Goal: Information Seeking & Learning: Learn about a topic

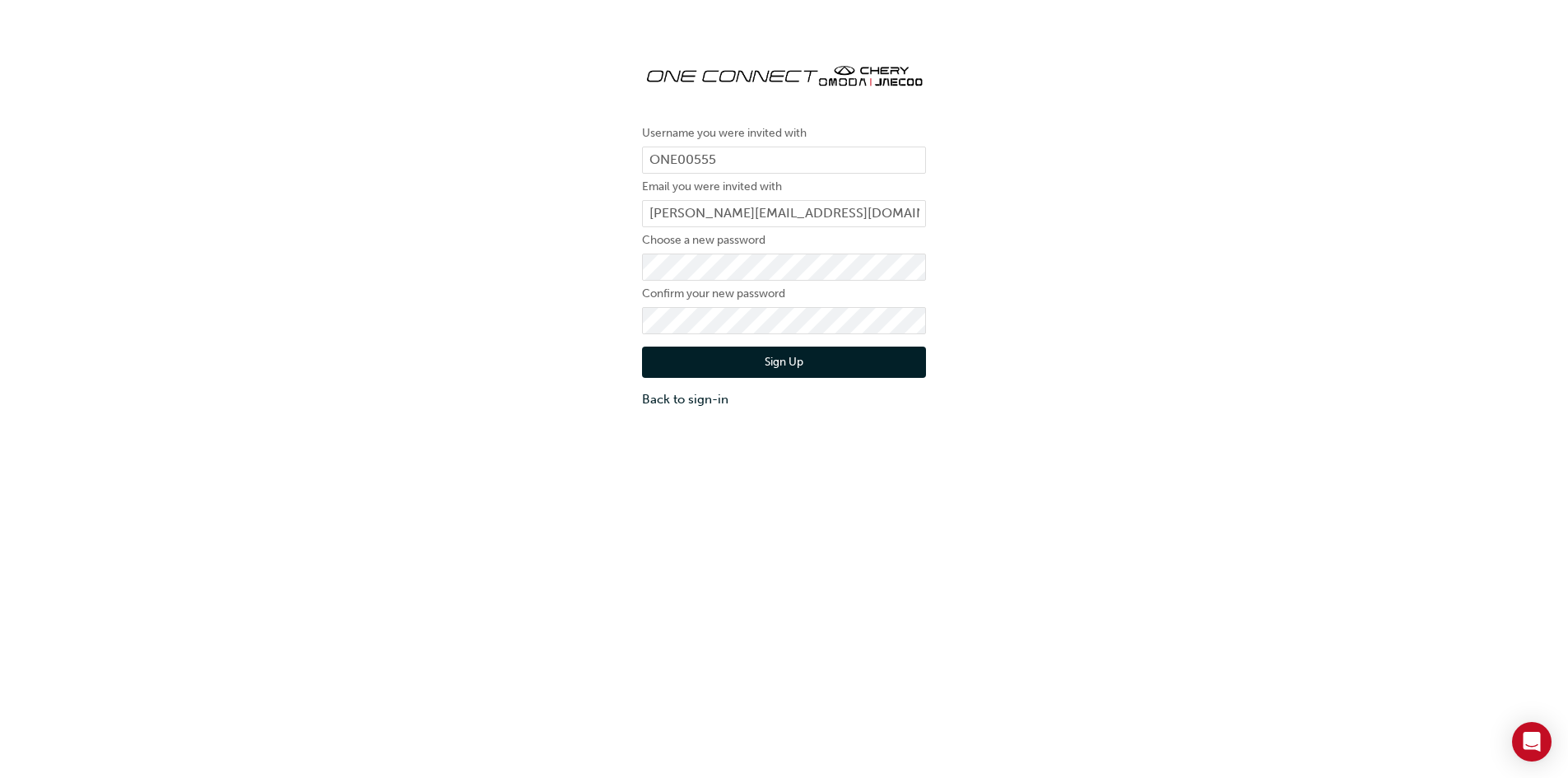
click at [786, 359] on button "Sign Up" at bounding box center [784, 362] width 284 height 31
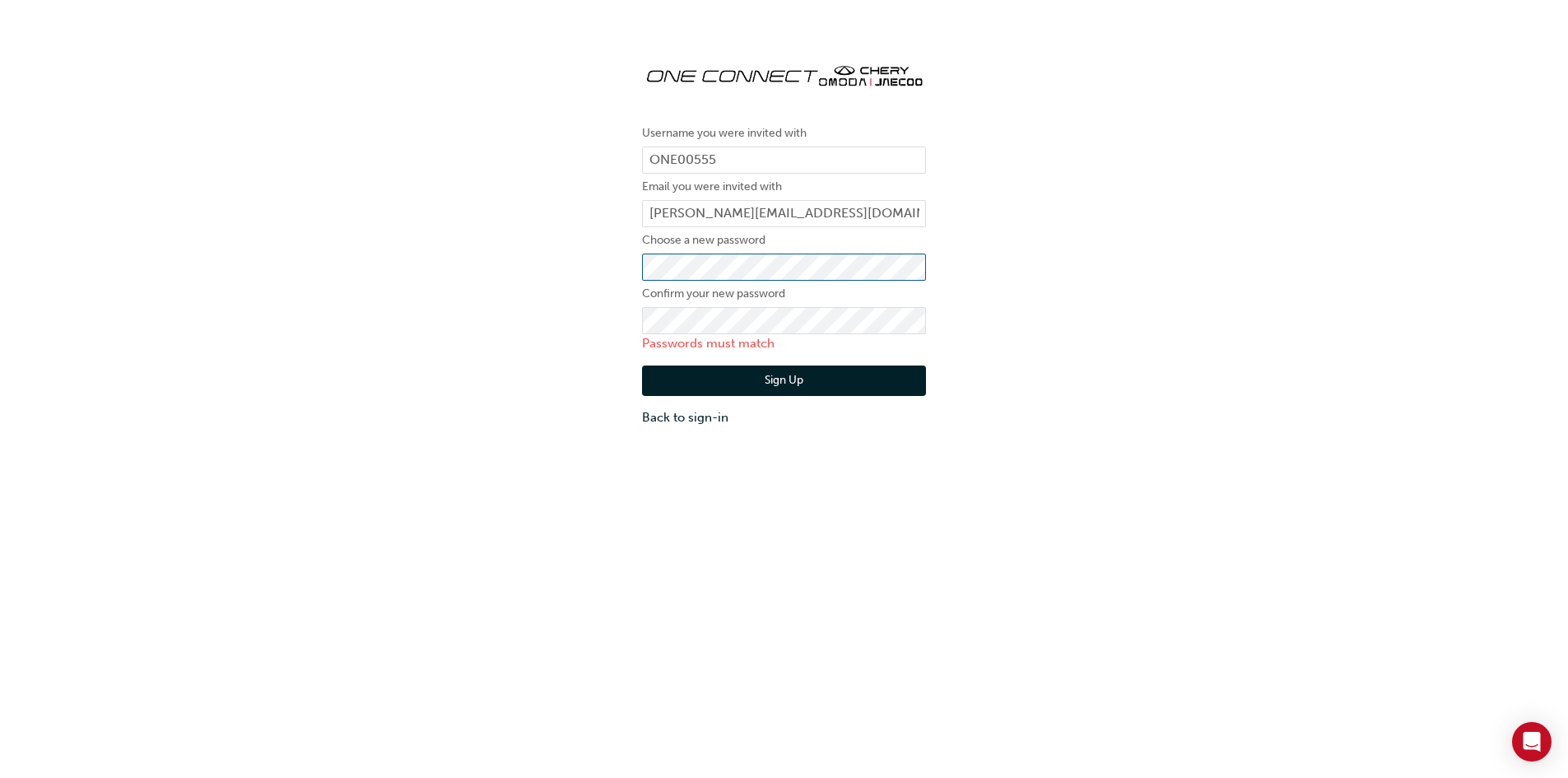
click at [633, 273] on div "Username you were invited with ONE00555 Email you were invited with richardk@ch…" at bounding box center [784, 238] width 309 height 402
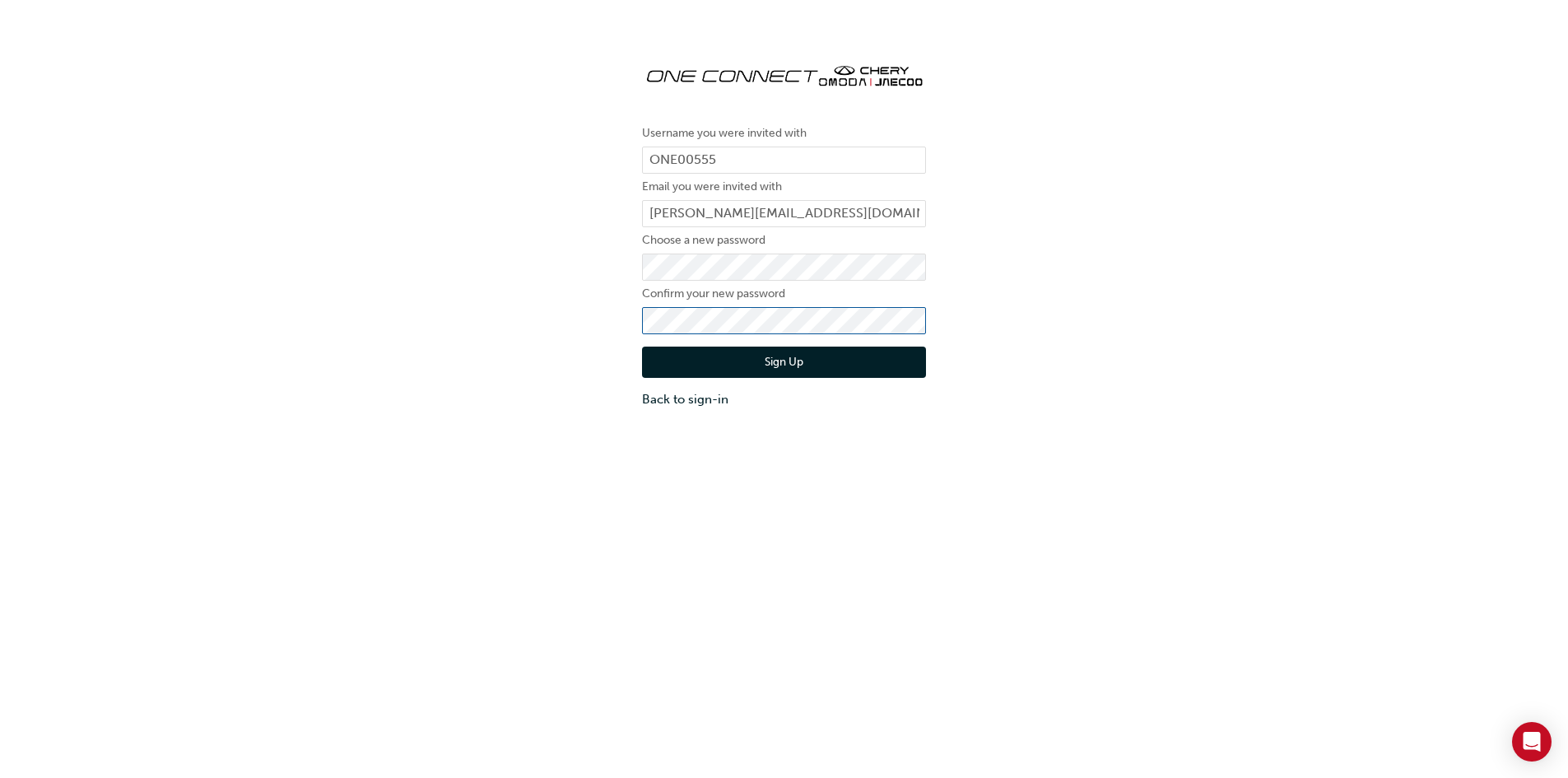
click at [541, 317] on div "Username you were invited with ONE00555 Email you were invited with richardk@ch…" at bounding box center [784, 228] width 1568 height 384
click at [778, 364] on button "Sign Up" at bounding box center [784, 362] width 284 height 31
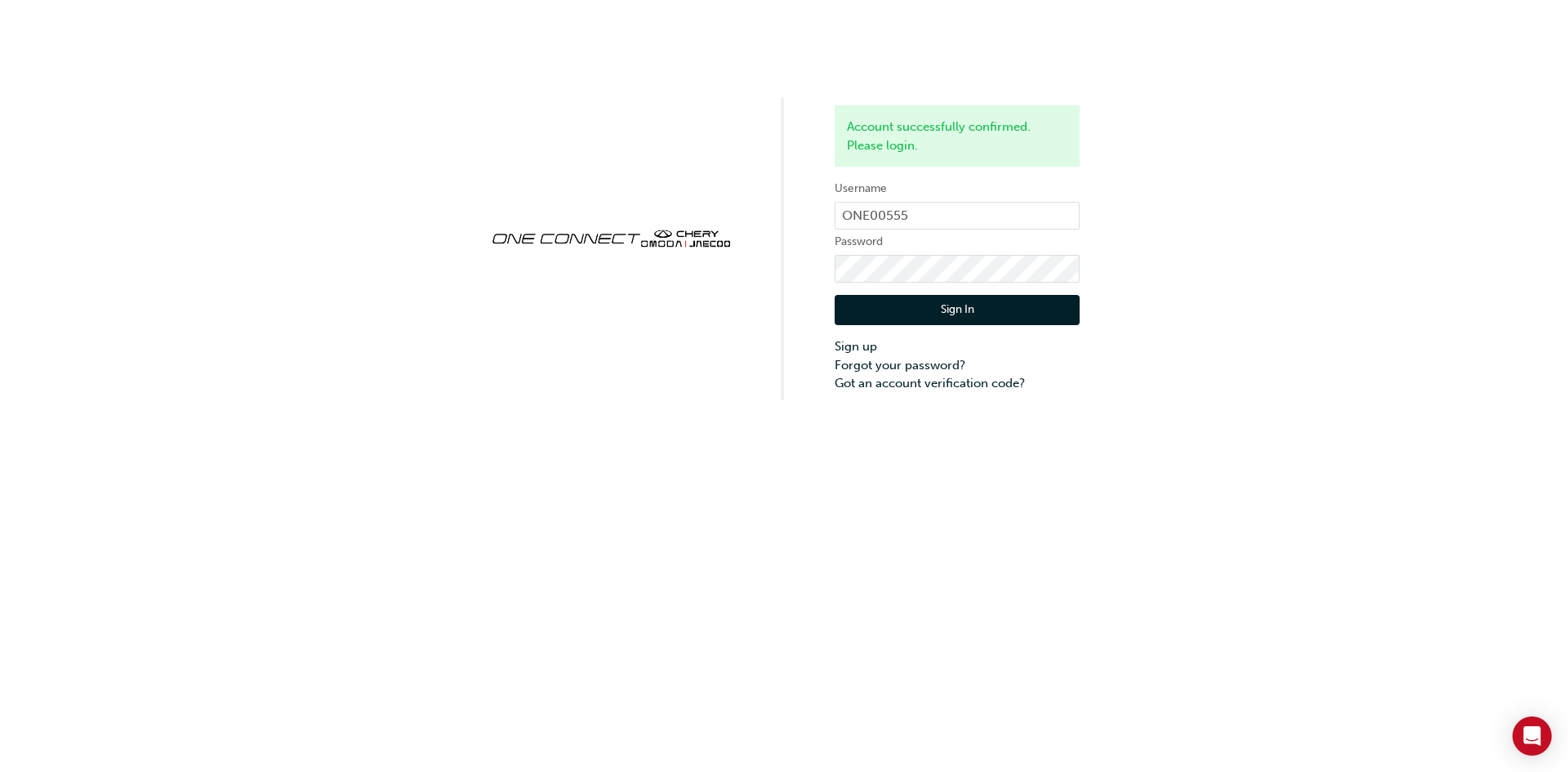
click at [953, 315] on button "Sign In" at bounding box center [957, 310] width 245 height 31
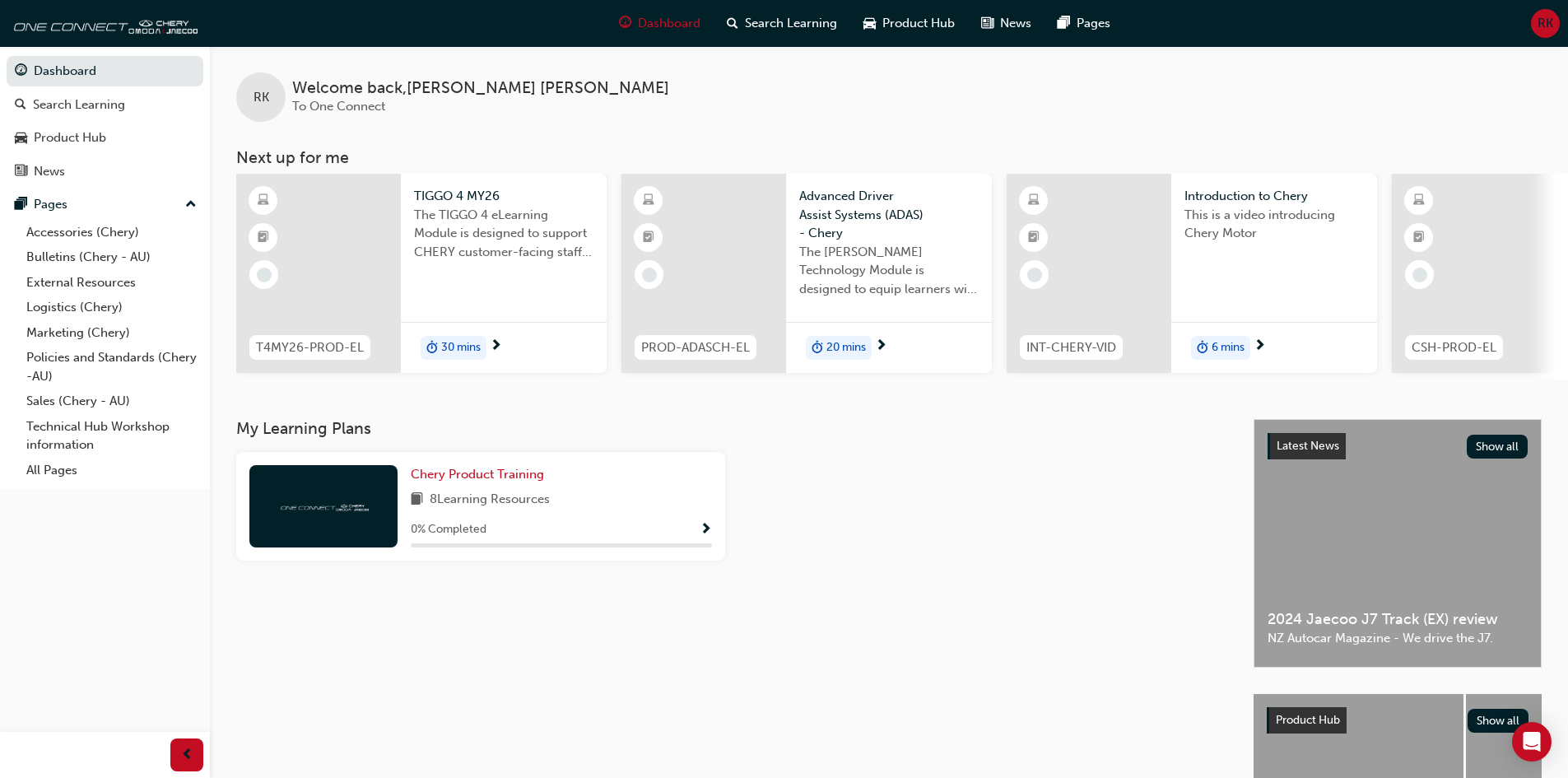
click at [473, 189] on span "TIGGO 4 MY26" at bounding box center [504, 195] width 180 height 19
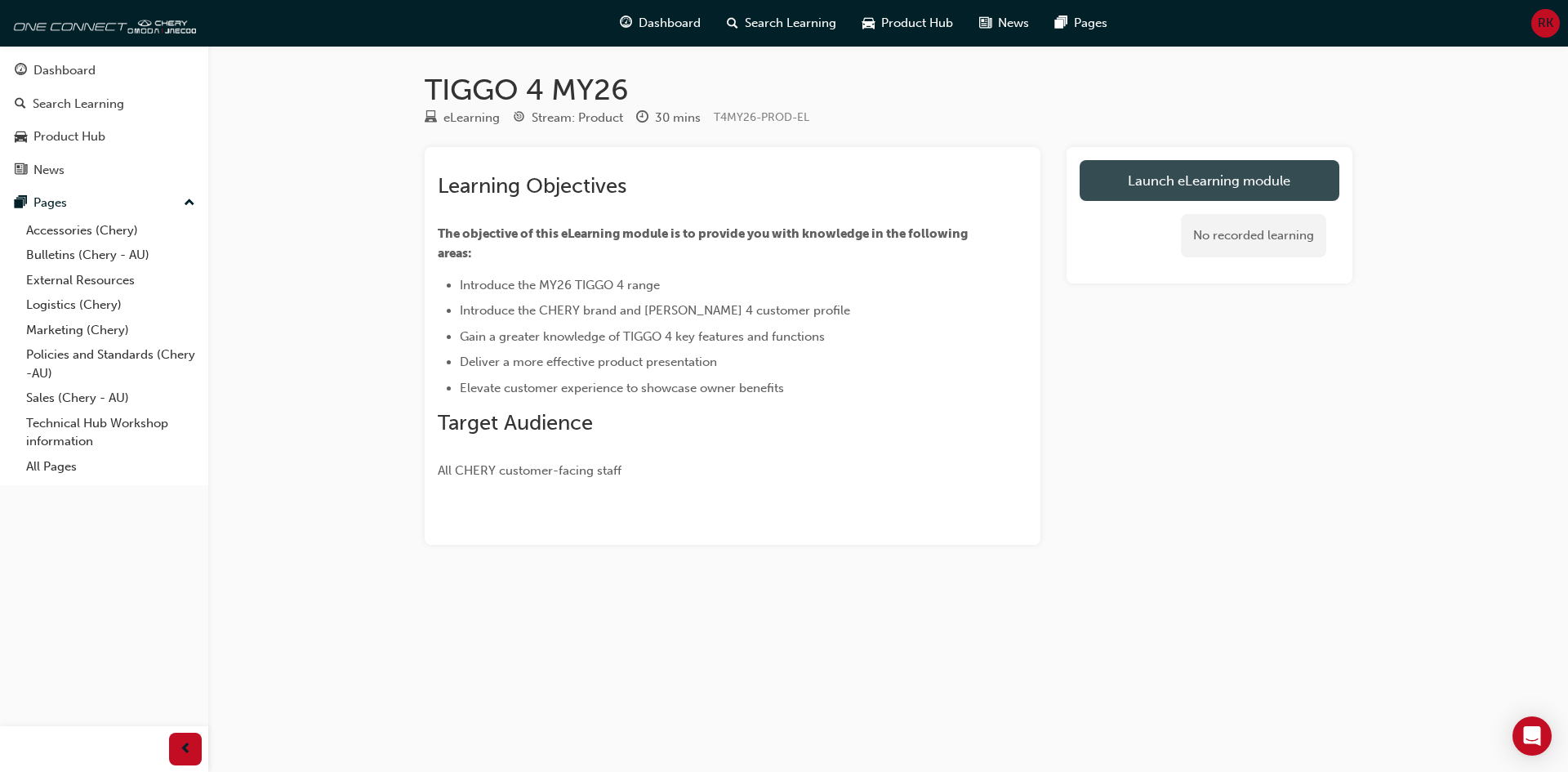
click at [1233, 178] on link "Launch eLearning module" at bounding box center [1210, 180] width 260 height 41
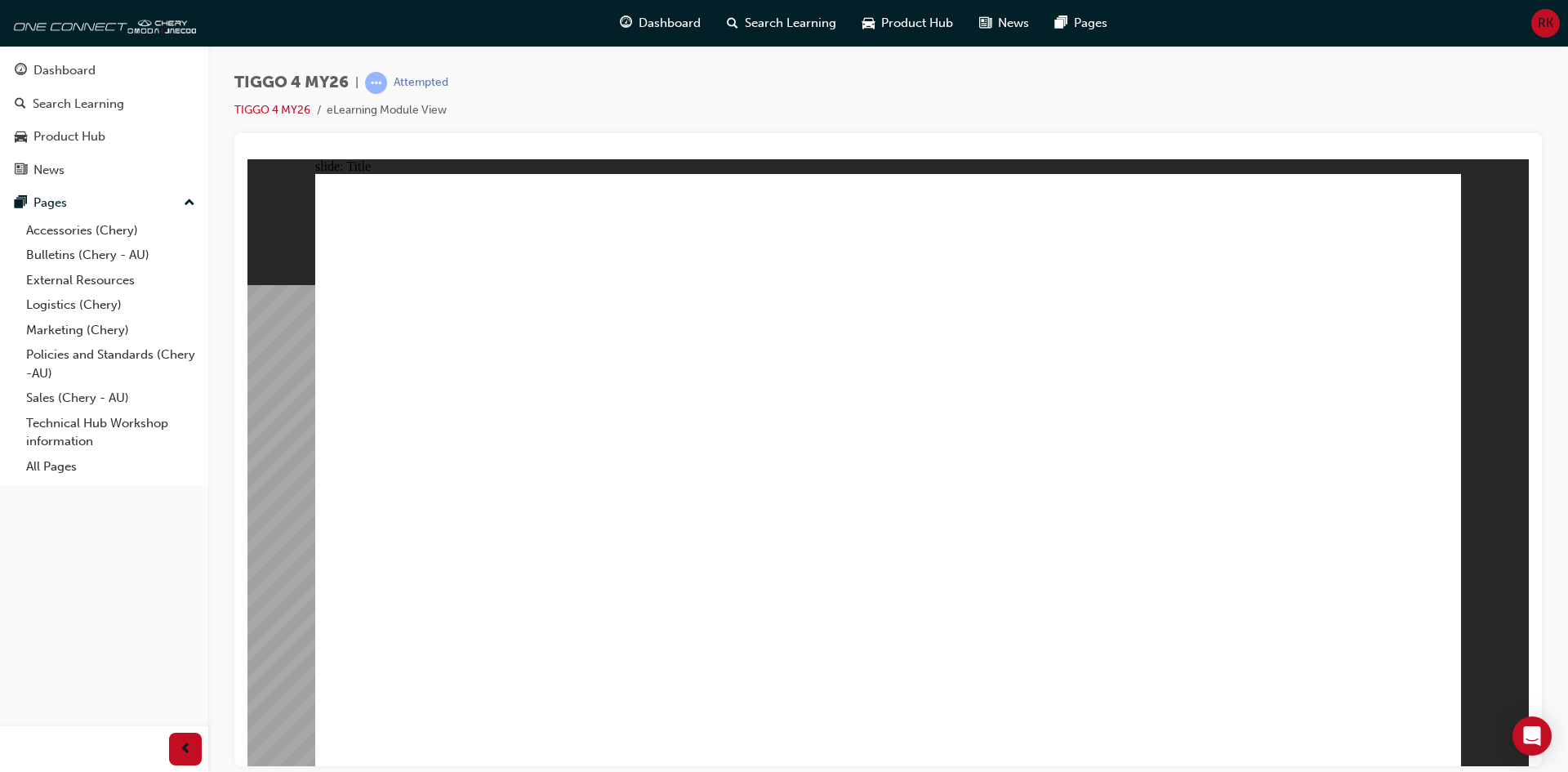
click at [77, 29] on img at bounding box center [102, 23] width 188 height 33
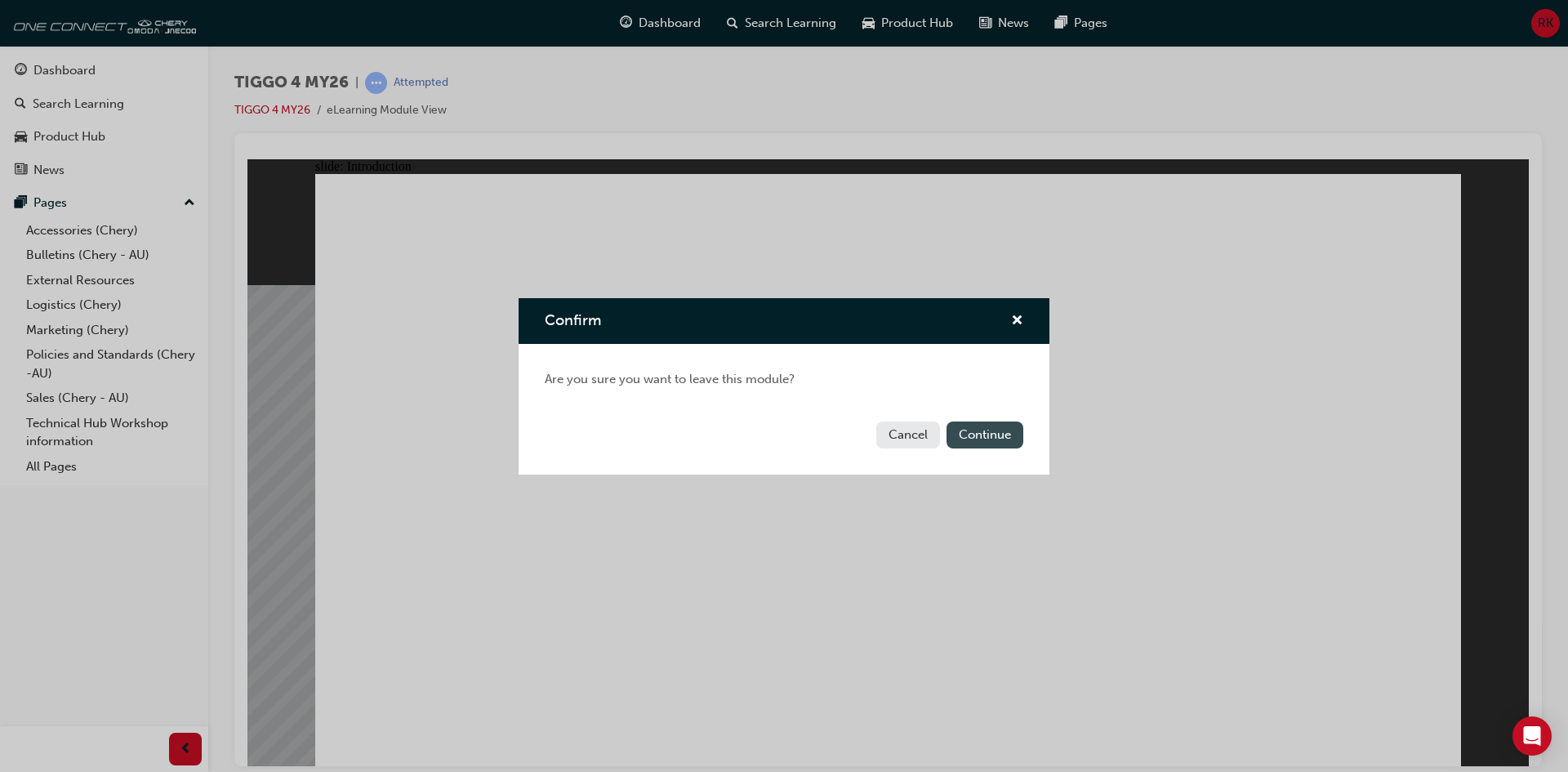
click at [974, 434] on button "Continue" at bounding box center [984, 435] width 77 height 27
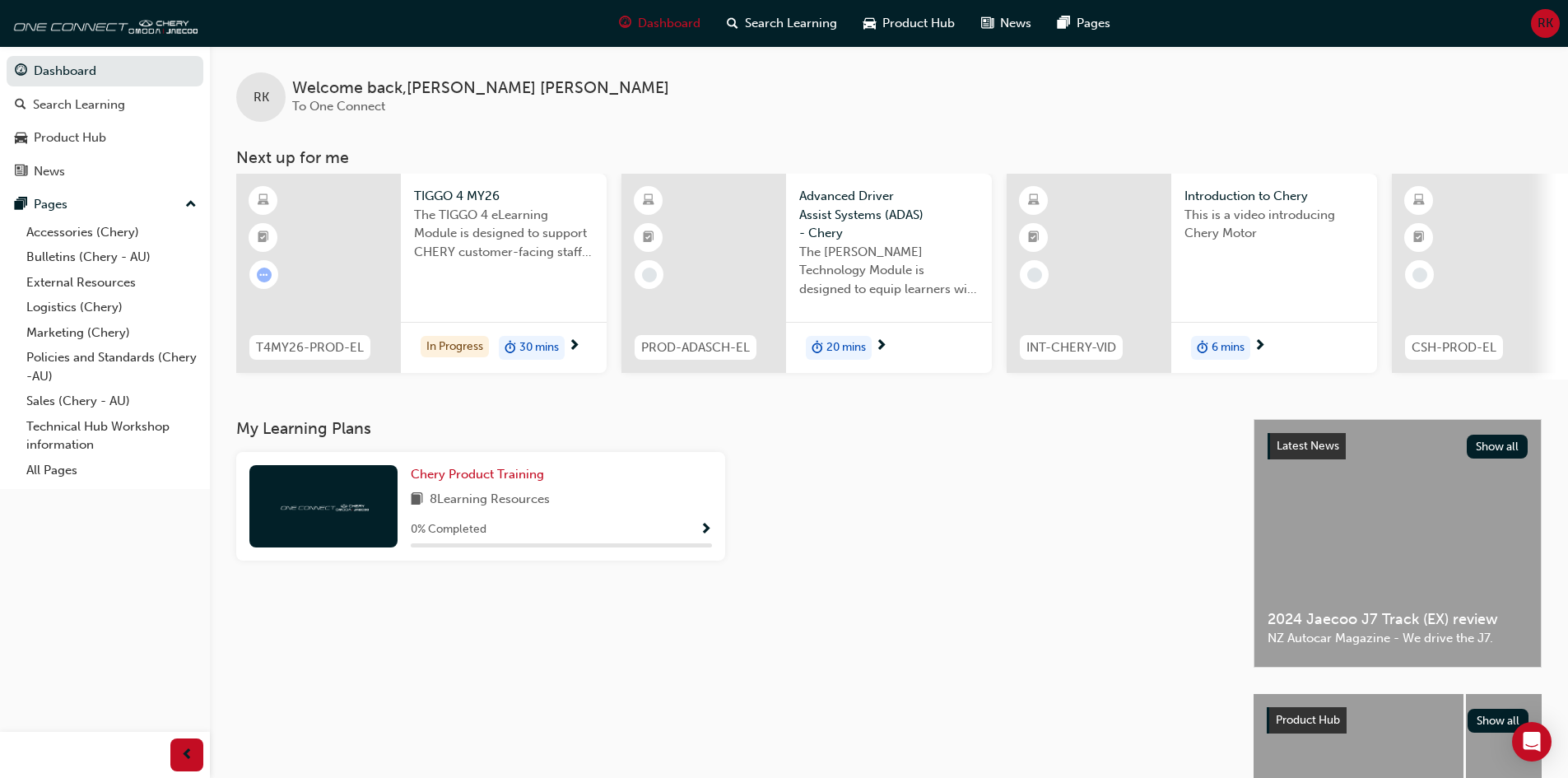
click at [293, 264] on div at bounding box center [318, 273] width 165 height 199
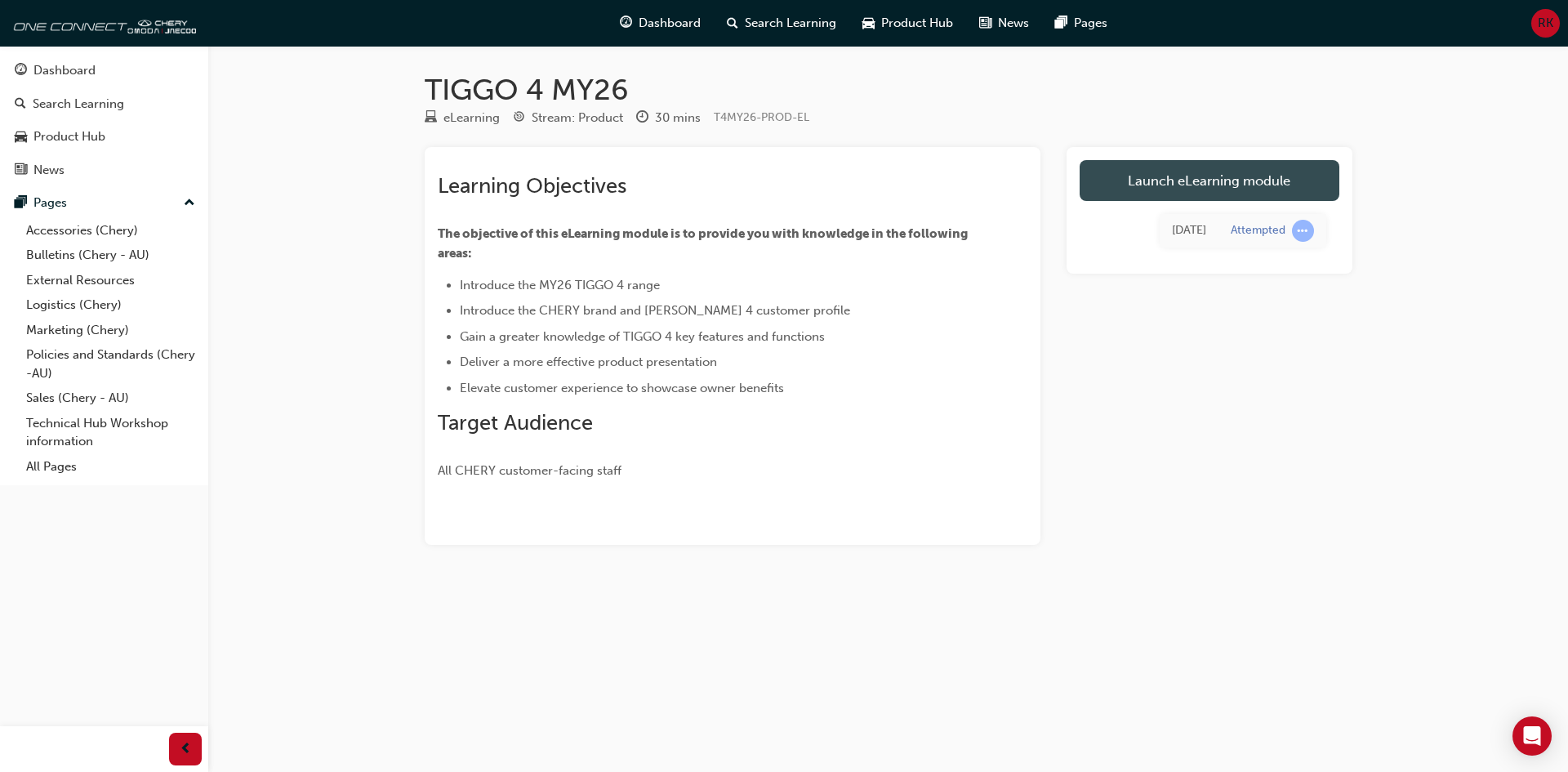
click at [1194, 171] on link "Launch eLearning module" at bounding box center [1210, 180] width 260 height 41
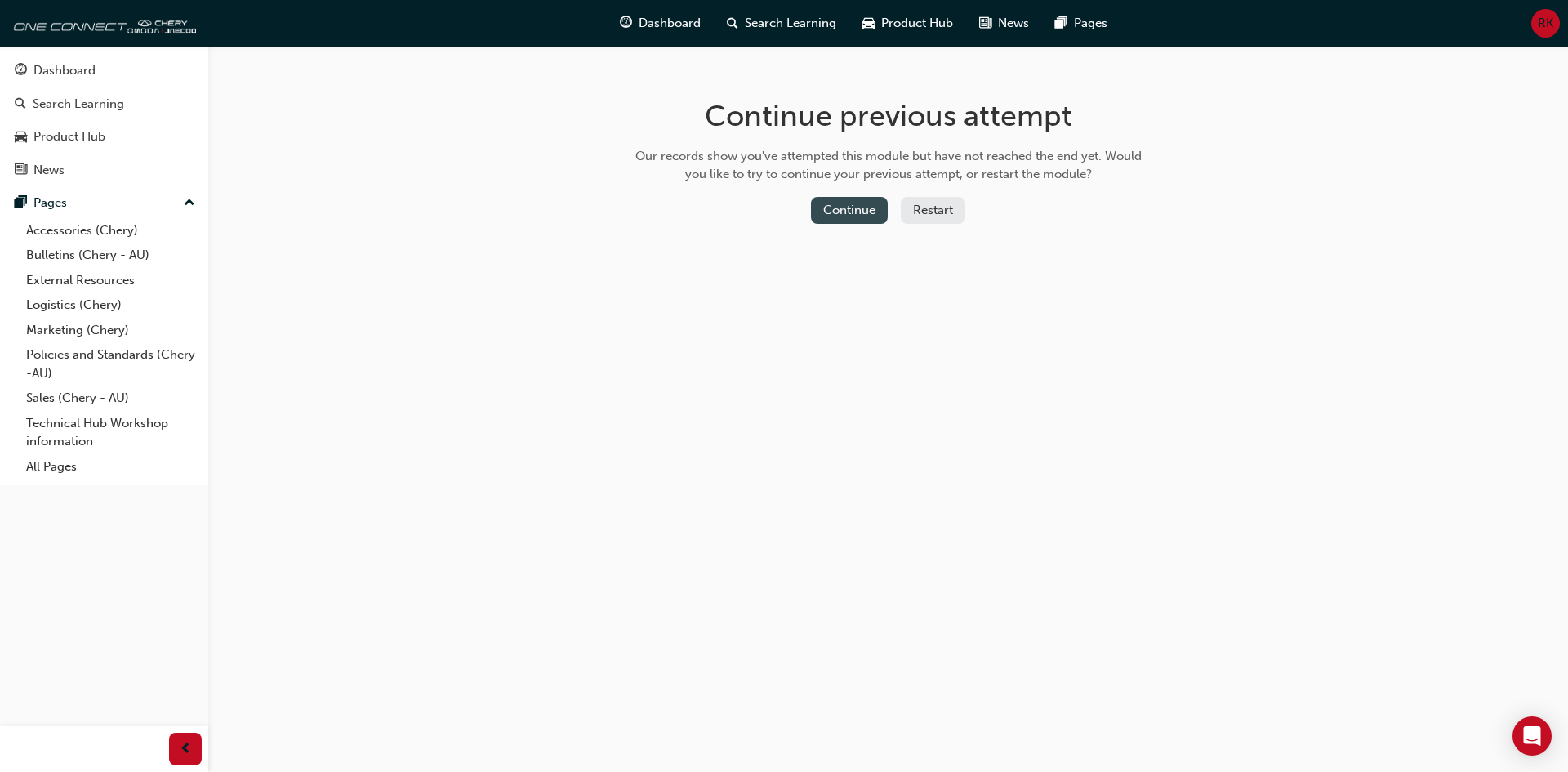
click at [825, 206] on button "Continue" at bounding box center [848, 210] width 77 height 27
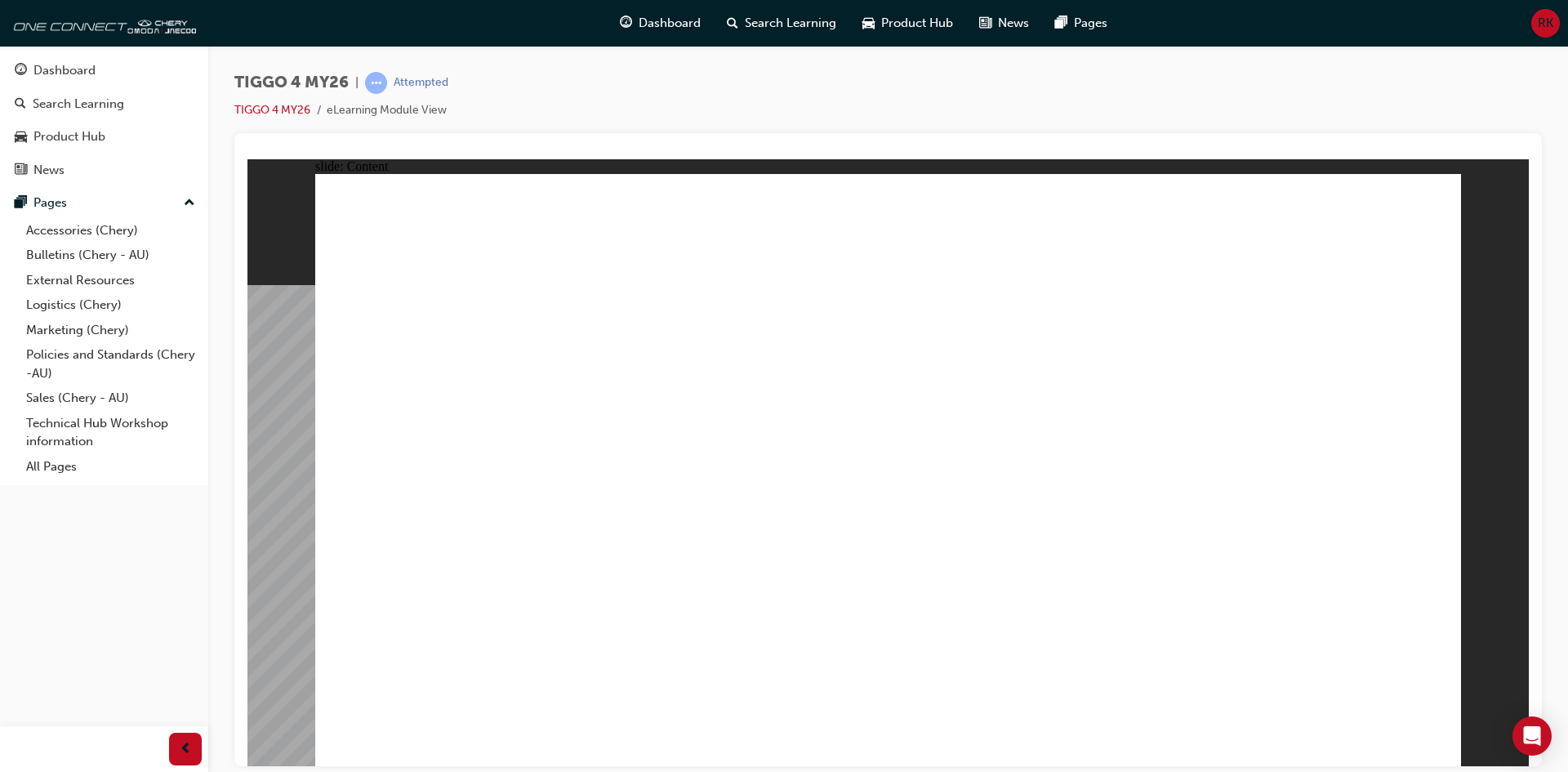
drag, startPoint x: 1371, startPoint y: 218, endPoint x: 1354, endPoint y: 244, distance: 31.1
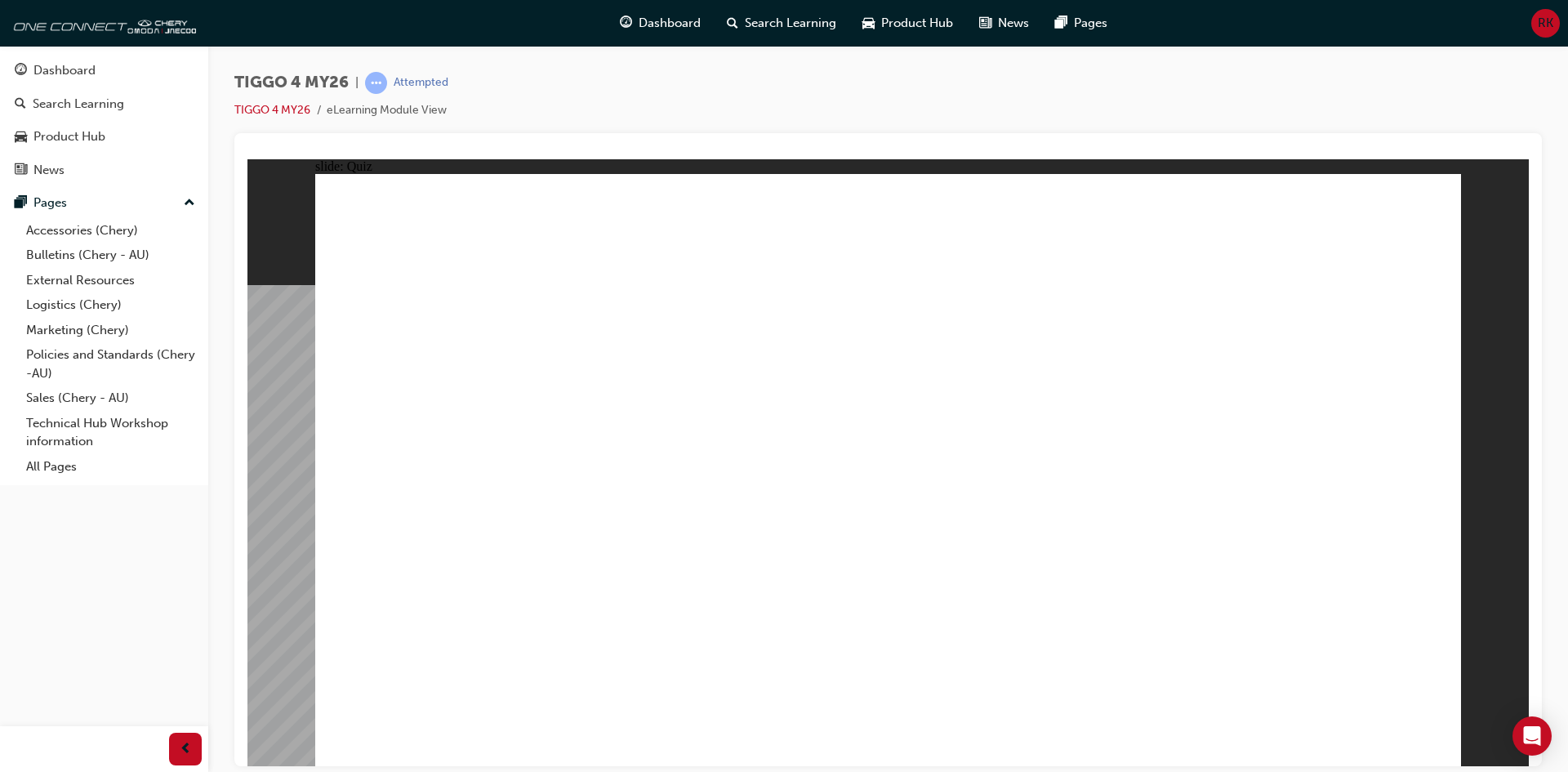
radio input "true"
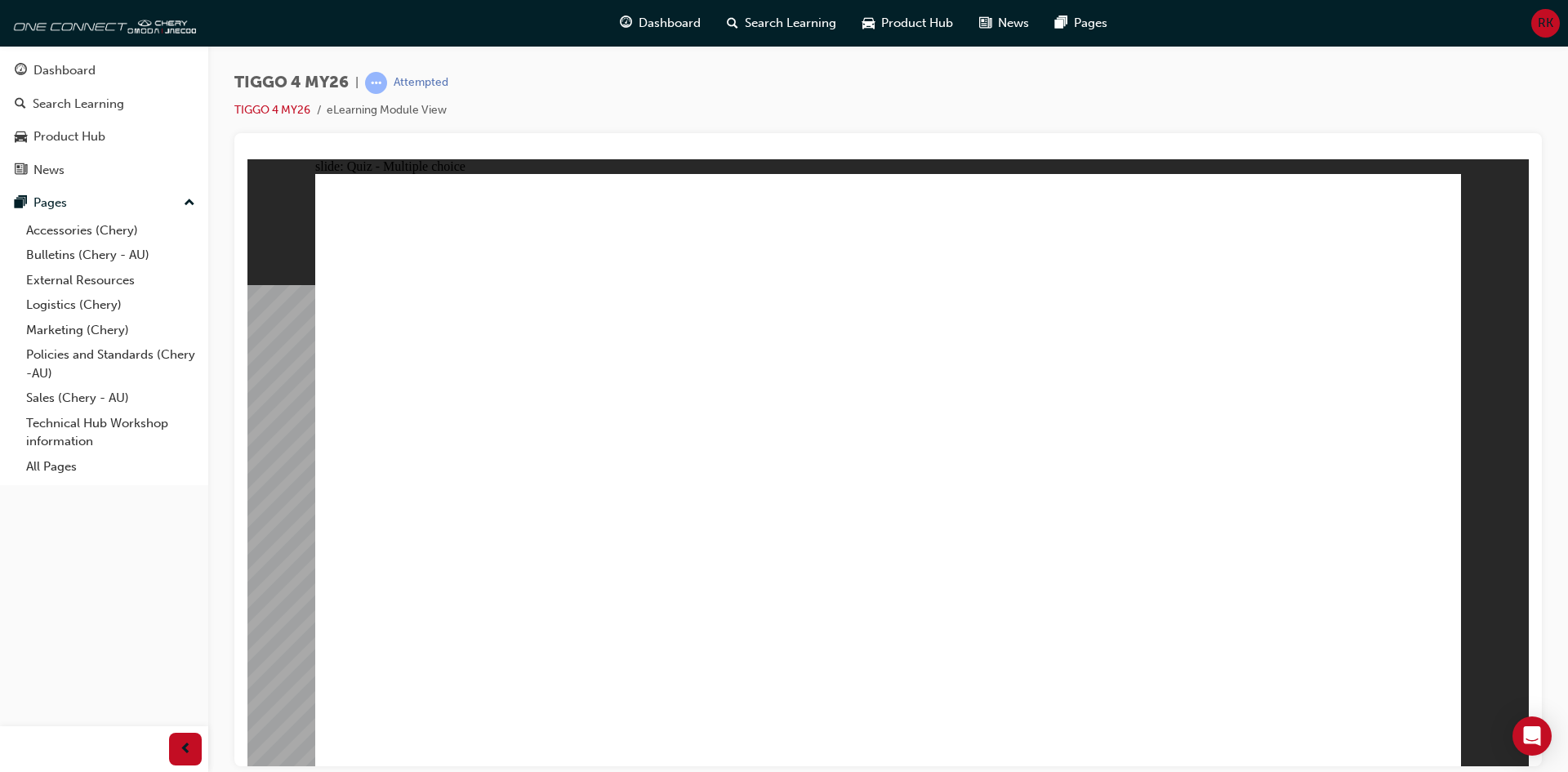
drag, startPoint x: 415, startPoint y: 485, endPoint x: 876, endPoint y: 521, distance: 462.4
drag, startPoint x: 1129, startPoint y: 386, endPoint x: 463, endPoint y: 388, distance: 666.0
drag, startPoint x: 1134, startPoint y: 380, endPoint x: 461, endPoint y: 610, distance: 711.2
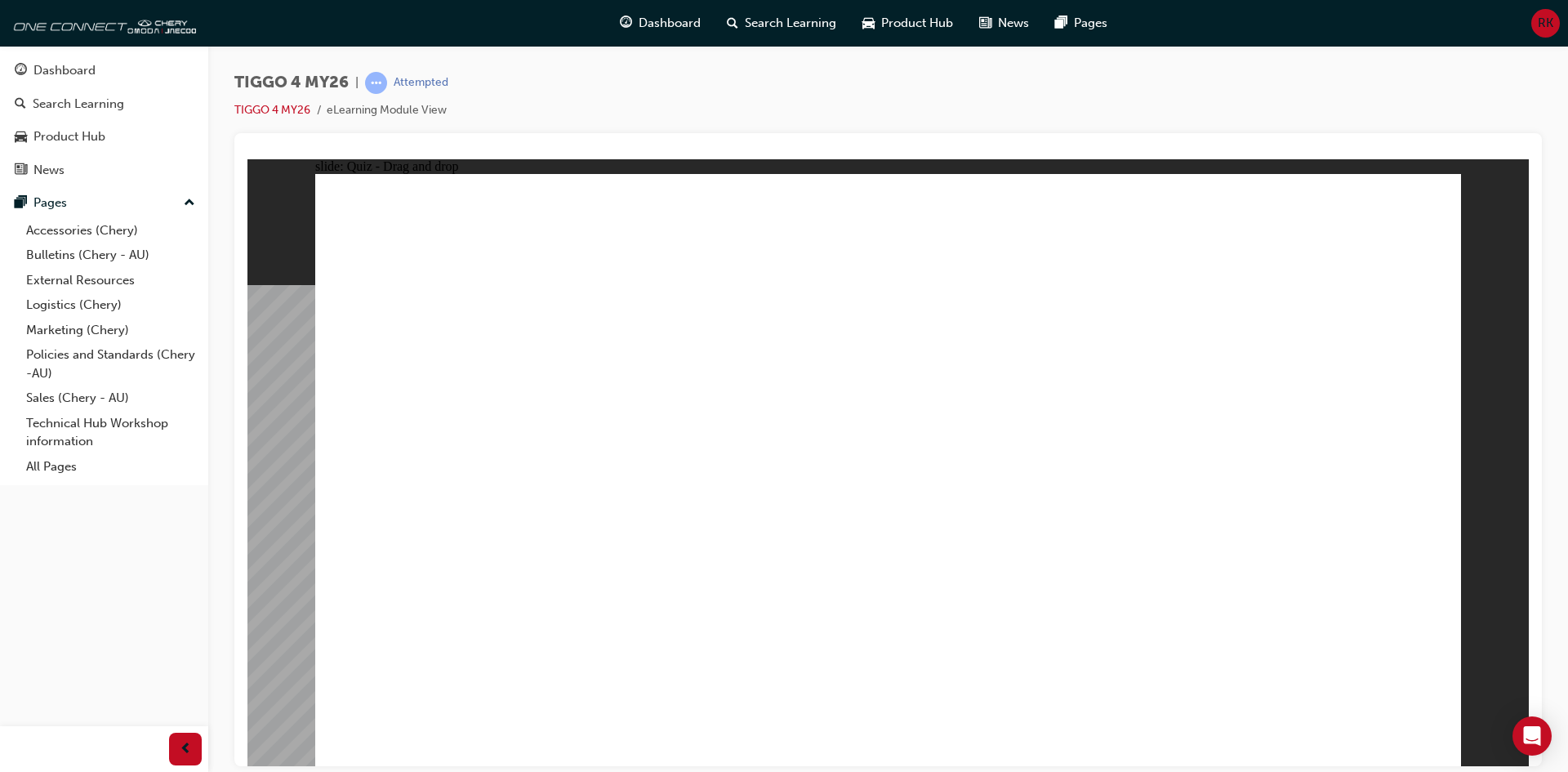
drag, startPoint x: 674, startPoint y: 375, endPoint x: 677, endPoint y: 605, distance: 230.0
drag, startPoint x: 900, startPoint y: 390, endPoint x: 1122, endPoint y: 627, distance: 324.7
drag, startPoint x: 450, startPoint y: 376, endPoint x: 893, endPoint y: 605, distance: 498.7
drag, startPoint x: 1319, startPoint y: 371, endPoint x: 1316, endPoint y: 601, distance: 230.0
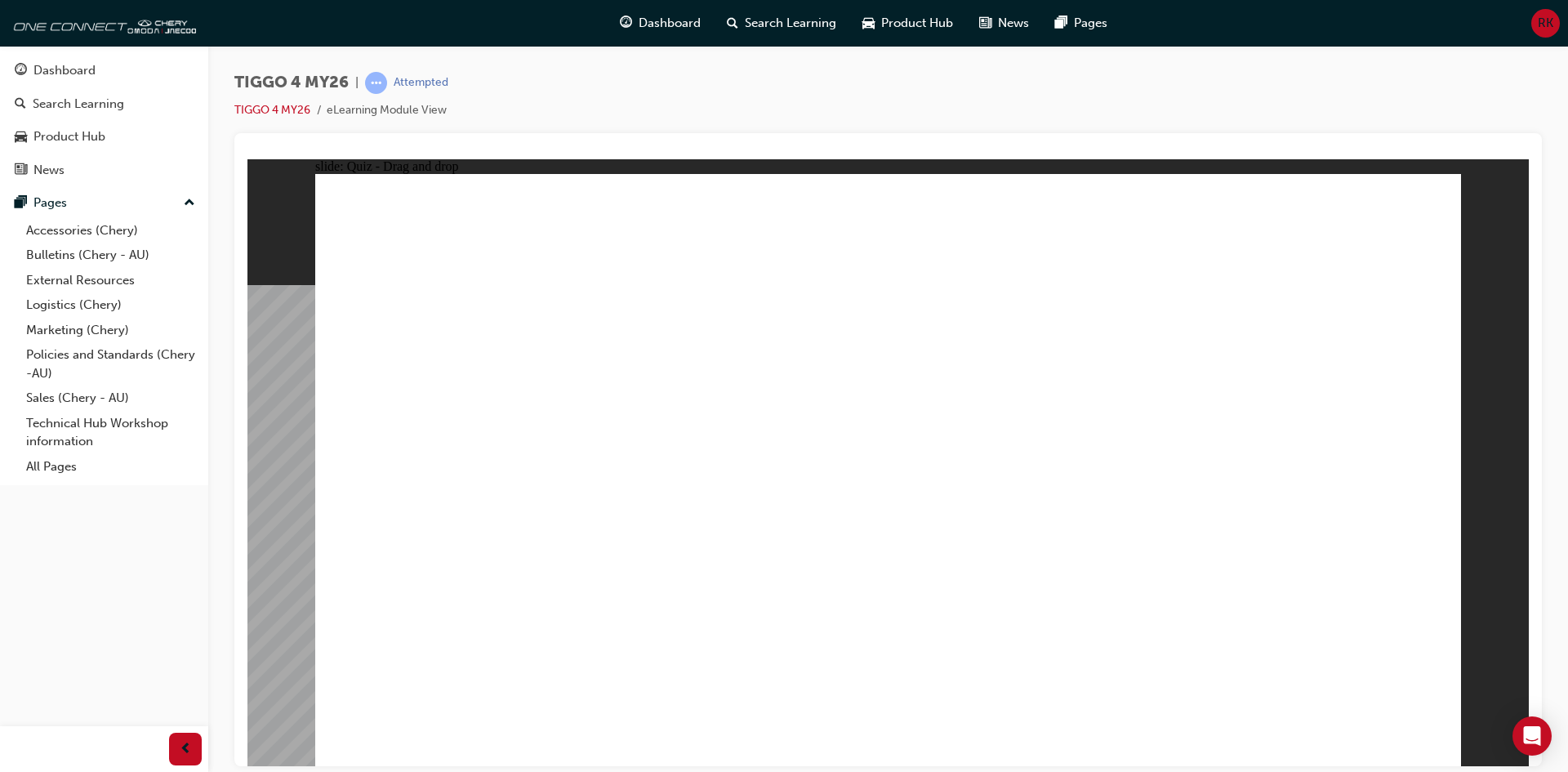
radio input "true"
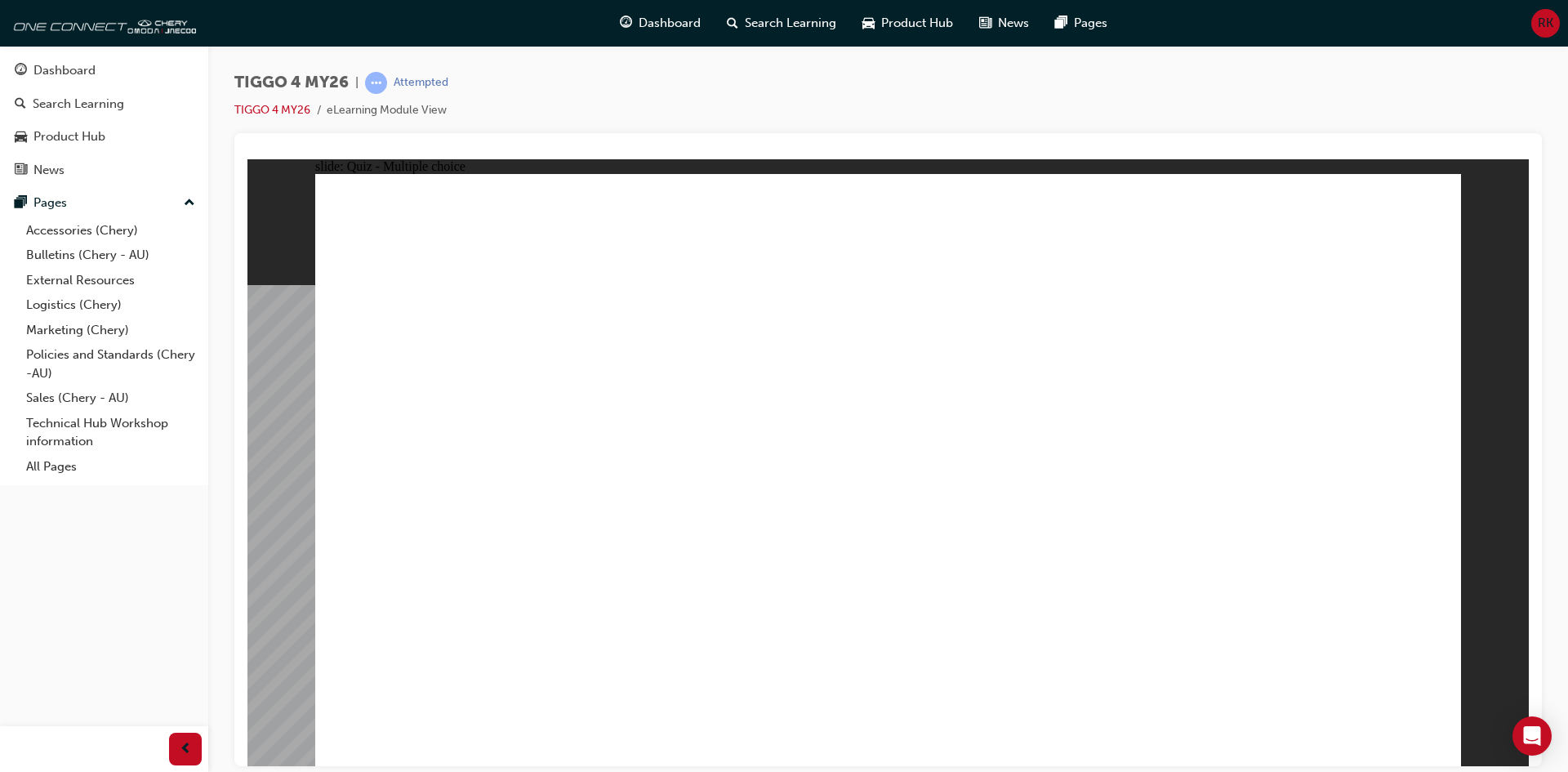
radio input "true"
drag, startPoint x: 701, startPoint y: 409, endPoint x: 999, endPoint y: 314, distance: 312.8
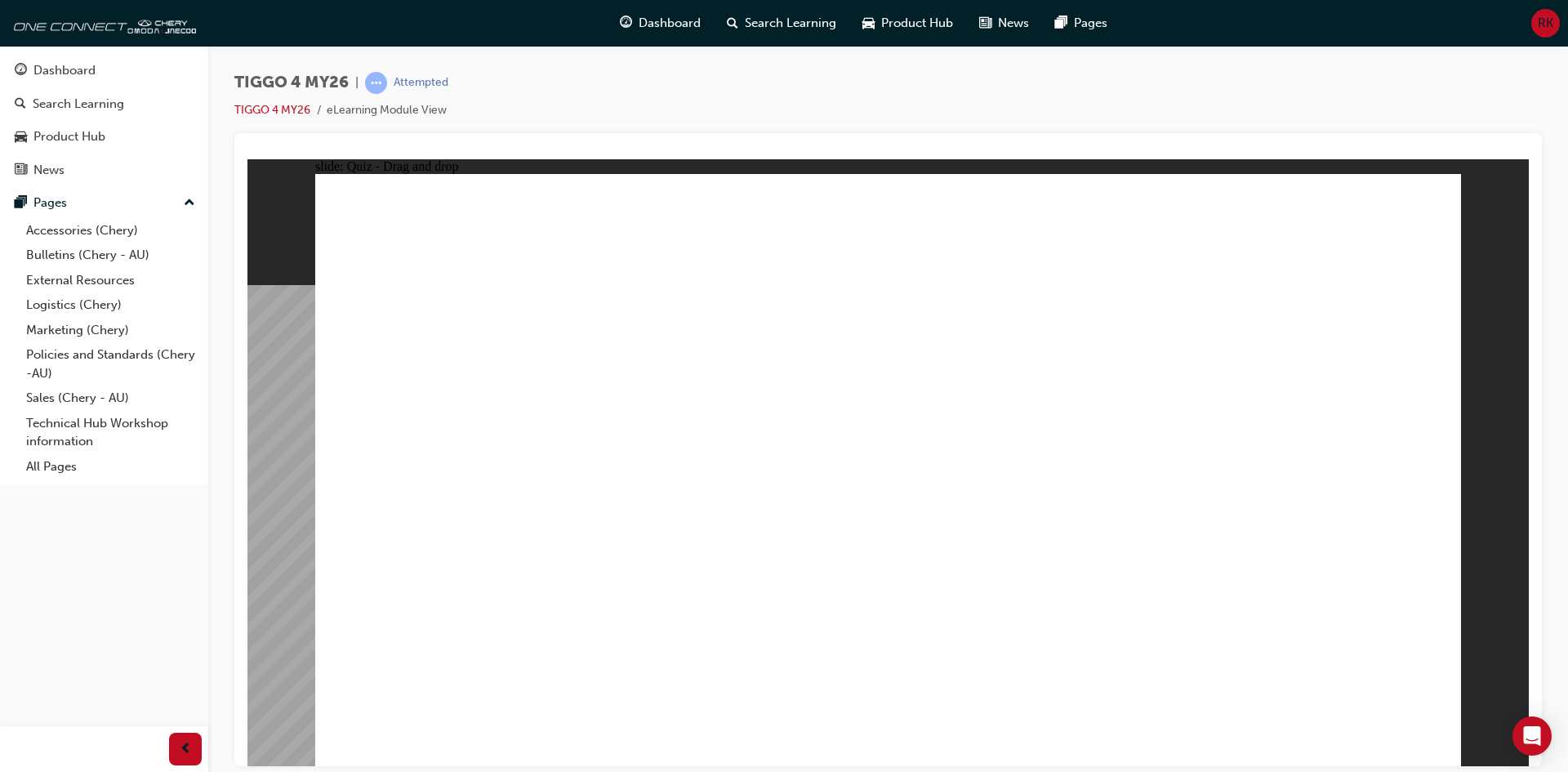
drag, startPoint x: 669, startPoint y: 475, endPoint x: 1246, endPoint y: 326, distance: 595.9
drag, startPoint x: 686, startPoint y: 570, endPoint x: 1241, endPoint y: 378, distance: 587.3
drag, startPoint x: 419, startPoint y: 418, endPoint x: 1226, endPoint y: 418, distance: 807.0
drag, startPoint x: 384, startPoint y: 476, endPoint x: 1200, endPoint y: 466, distance: 816.1
drag, startPoint x: 402, startPoint y: 546, endPoint x: 939, endPoint y: 379, distance: 562.4
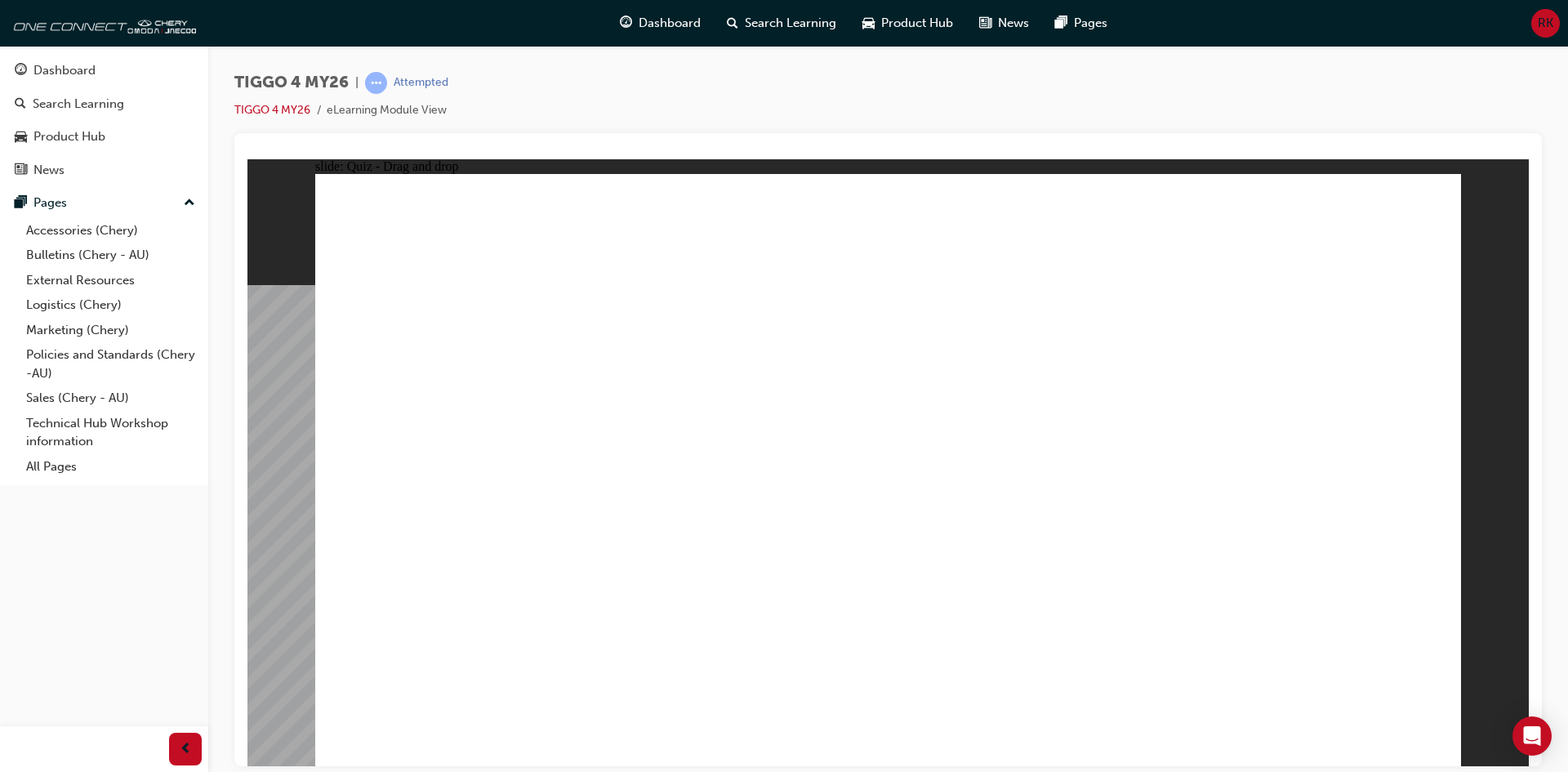
drag, startPoint x: 409, startPoint y: 605, endPoint x: 1215, endPoint y: 518, distance: 810.7
radio input "true"
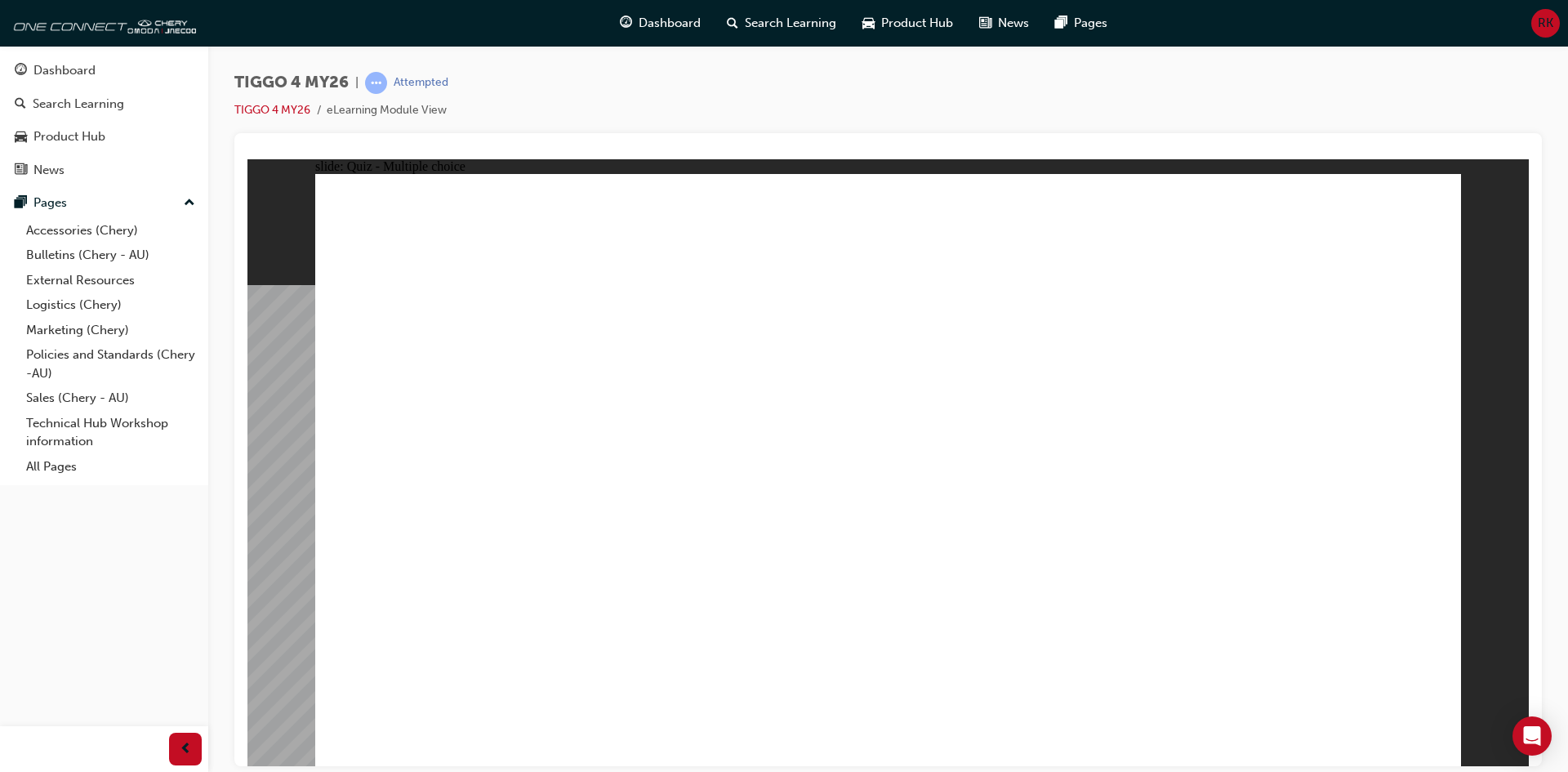
radio input "true"
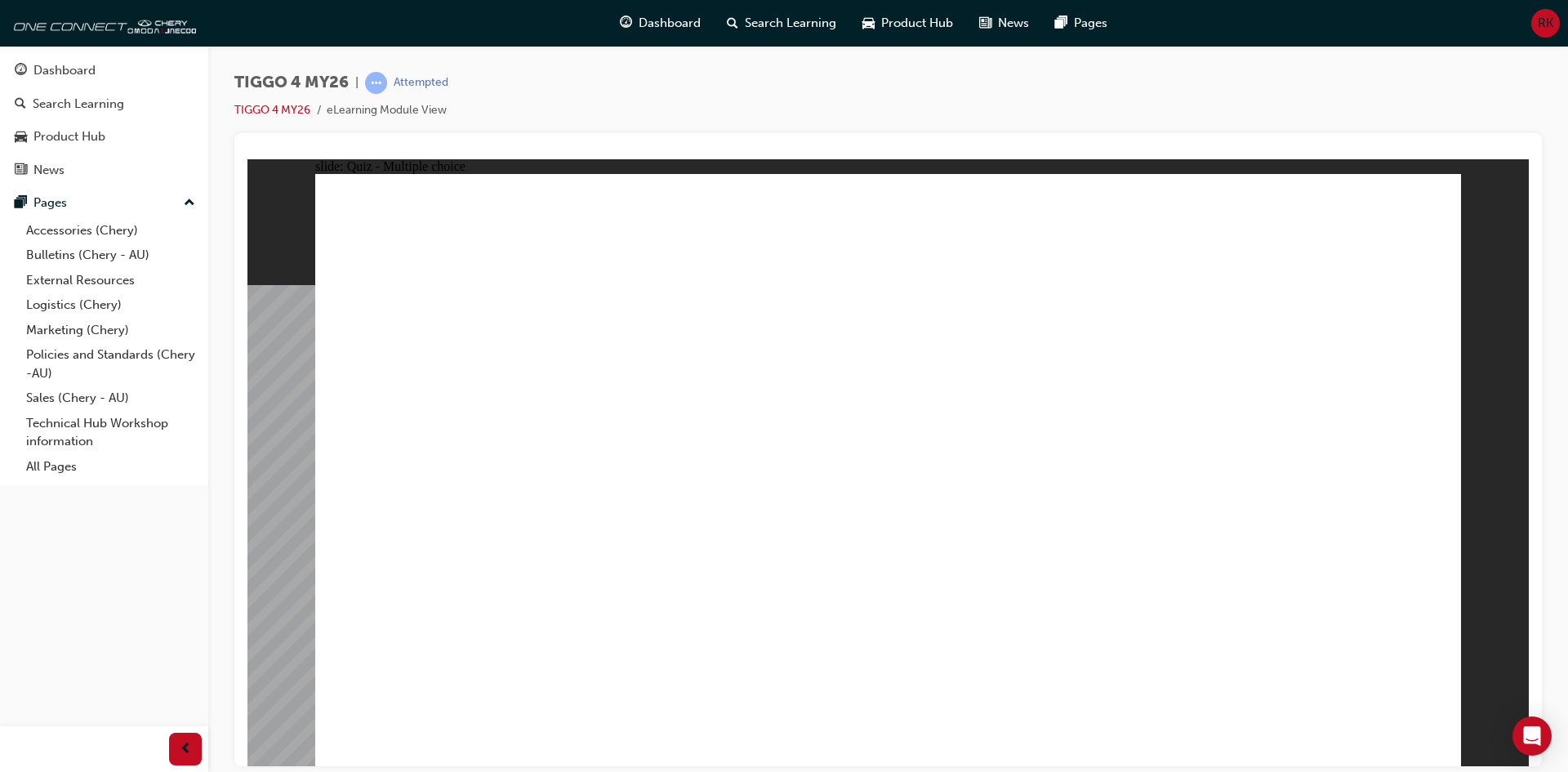
radio input "true"
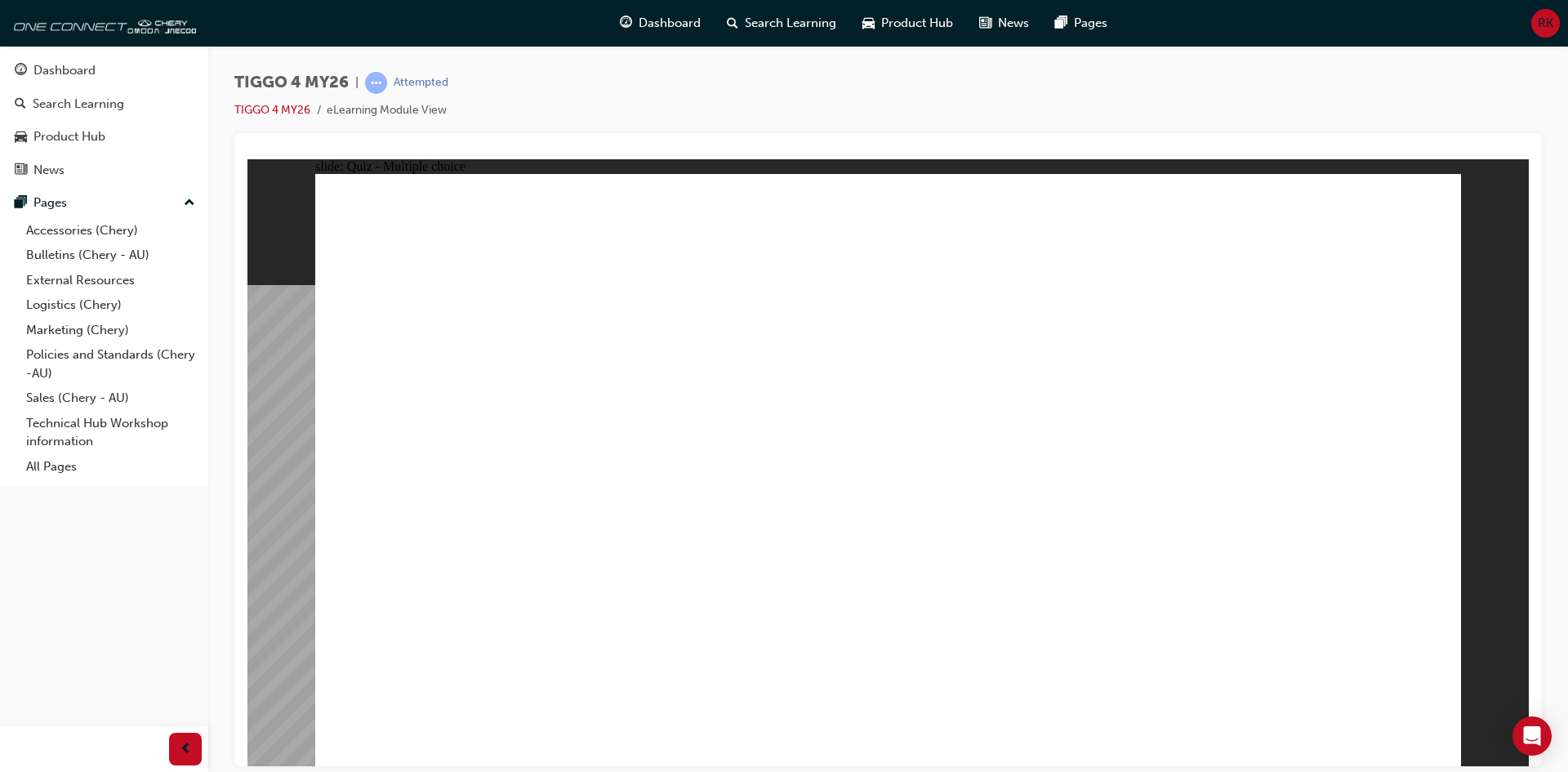
radio input "true"
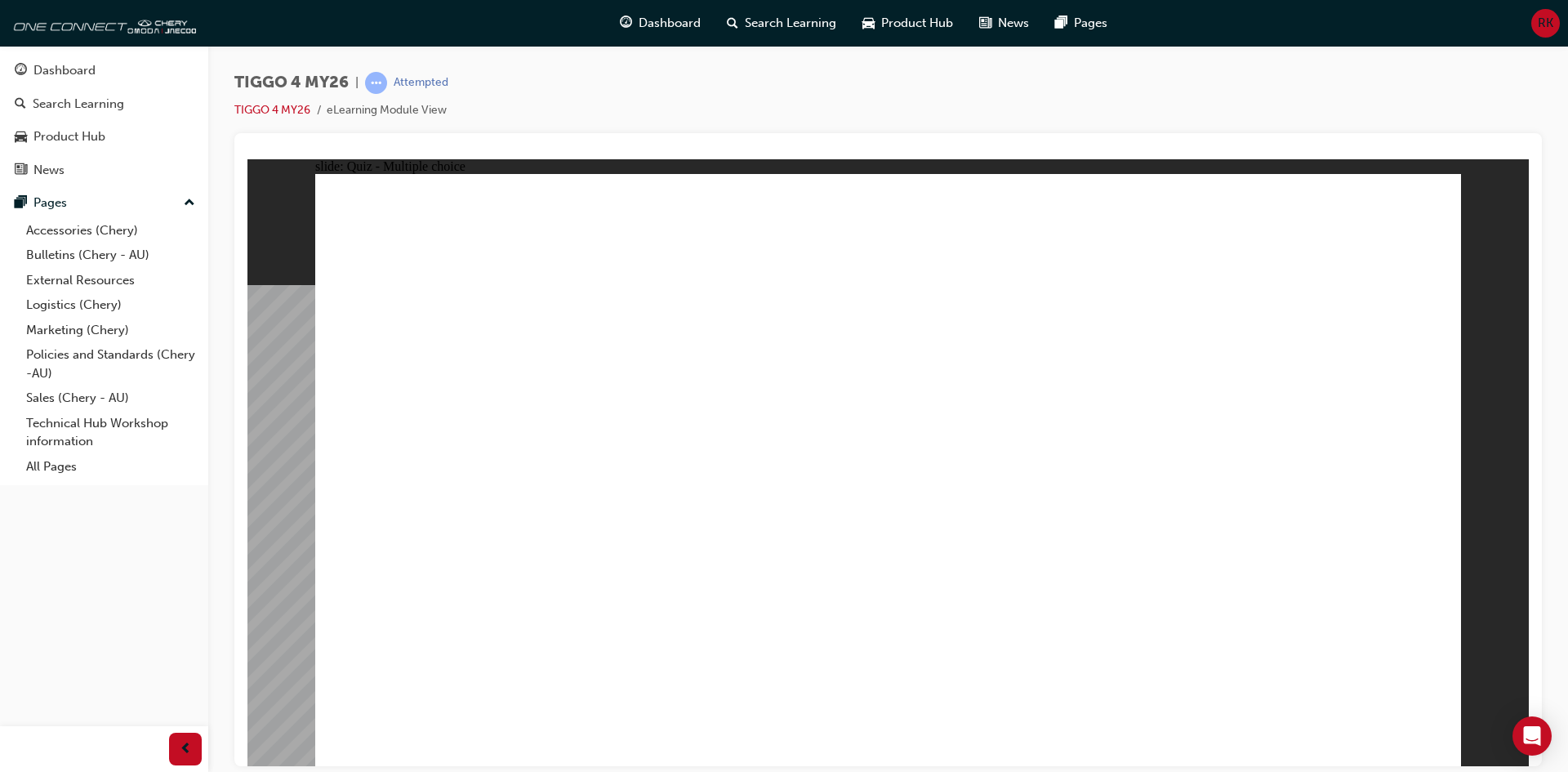
radio input "true"
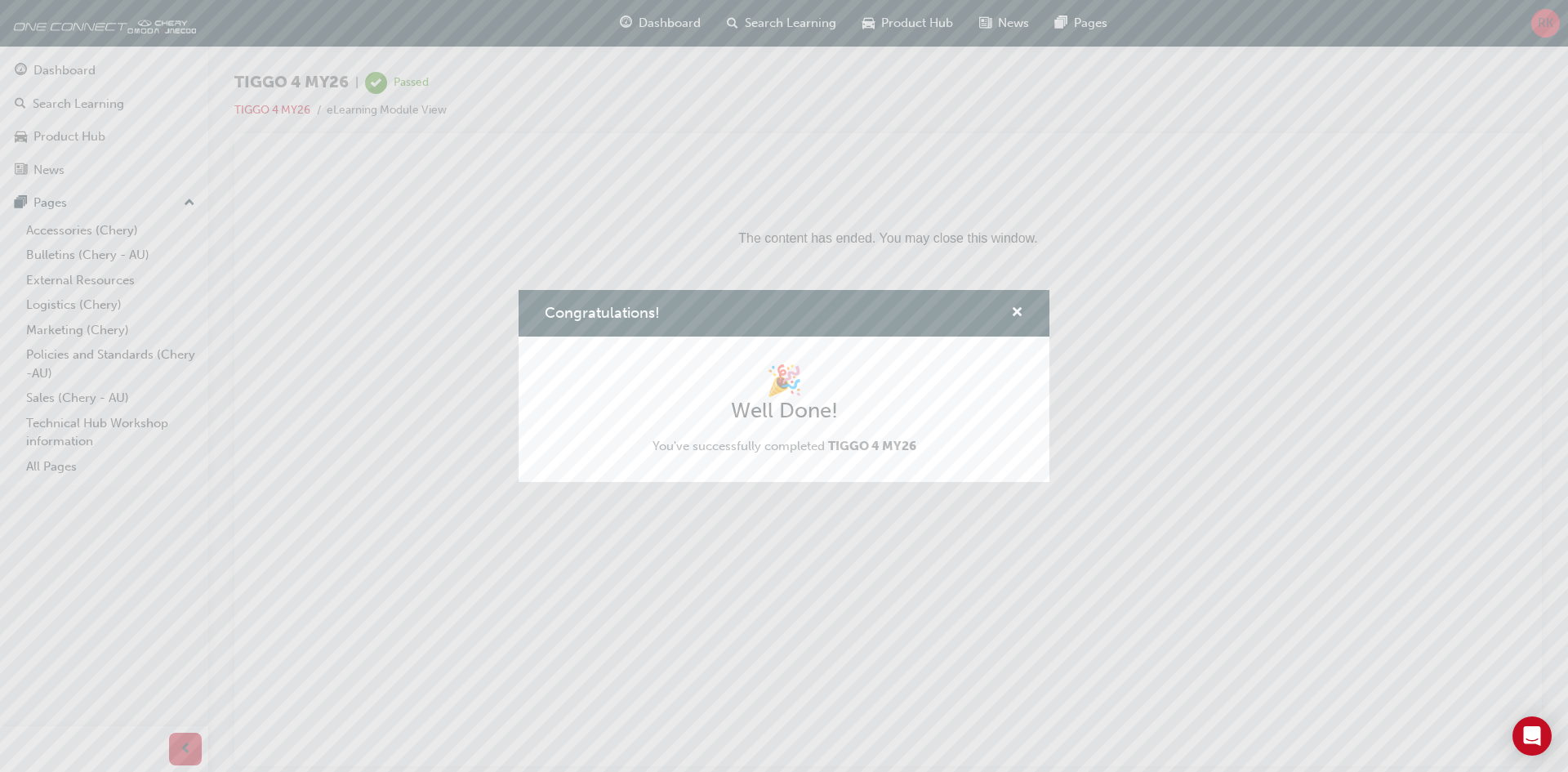
click at [49, 71] on div "Congratulations! 🎉 Well Done! You've successfully completed TIGGO 4 MY26" at bounding box center [784, 386] width 1568 height 772
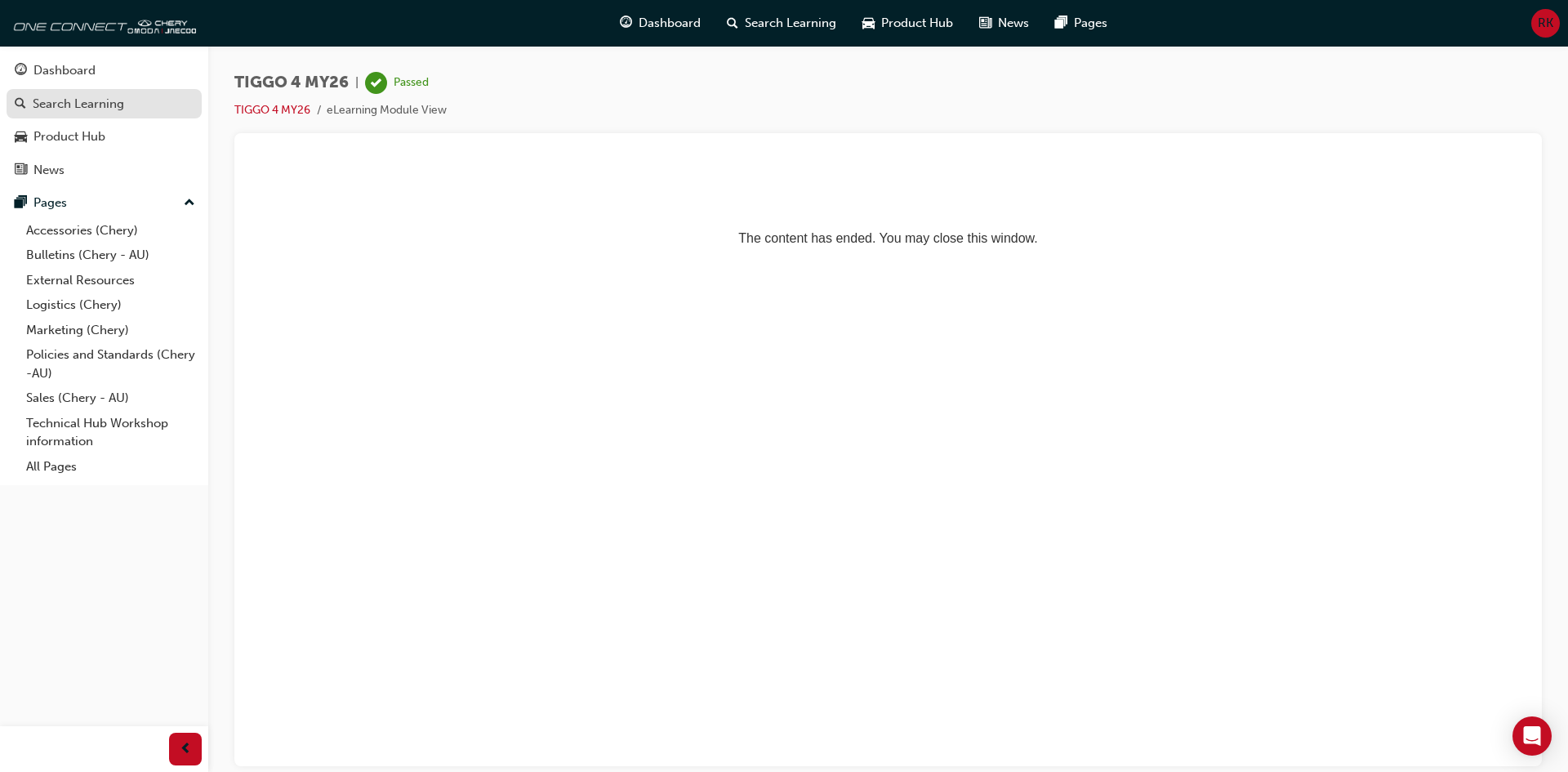
click at [52, 103] on div "Search Learning" at bounding box center [78, 104] width 91 height 18
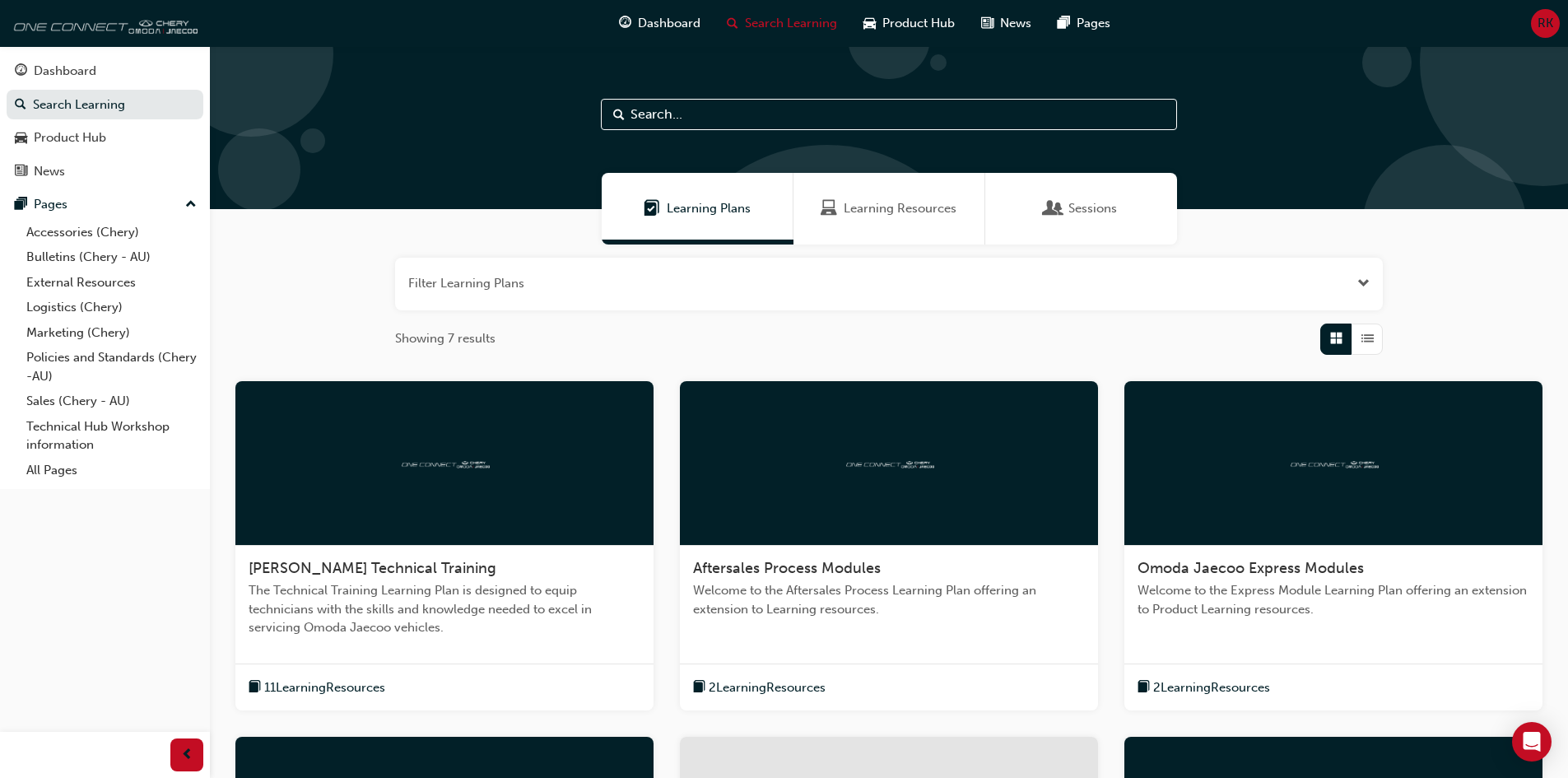
click at [71, 25] on img at bounding box center [103, 23] width 189 height 33
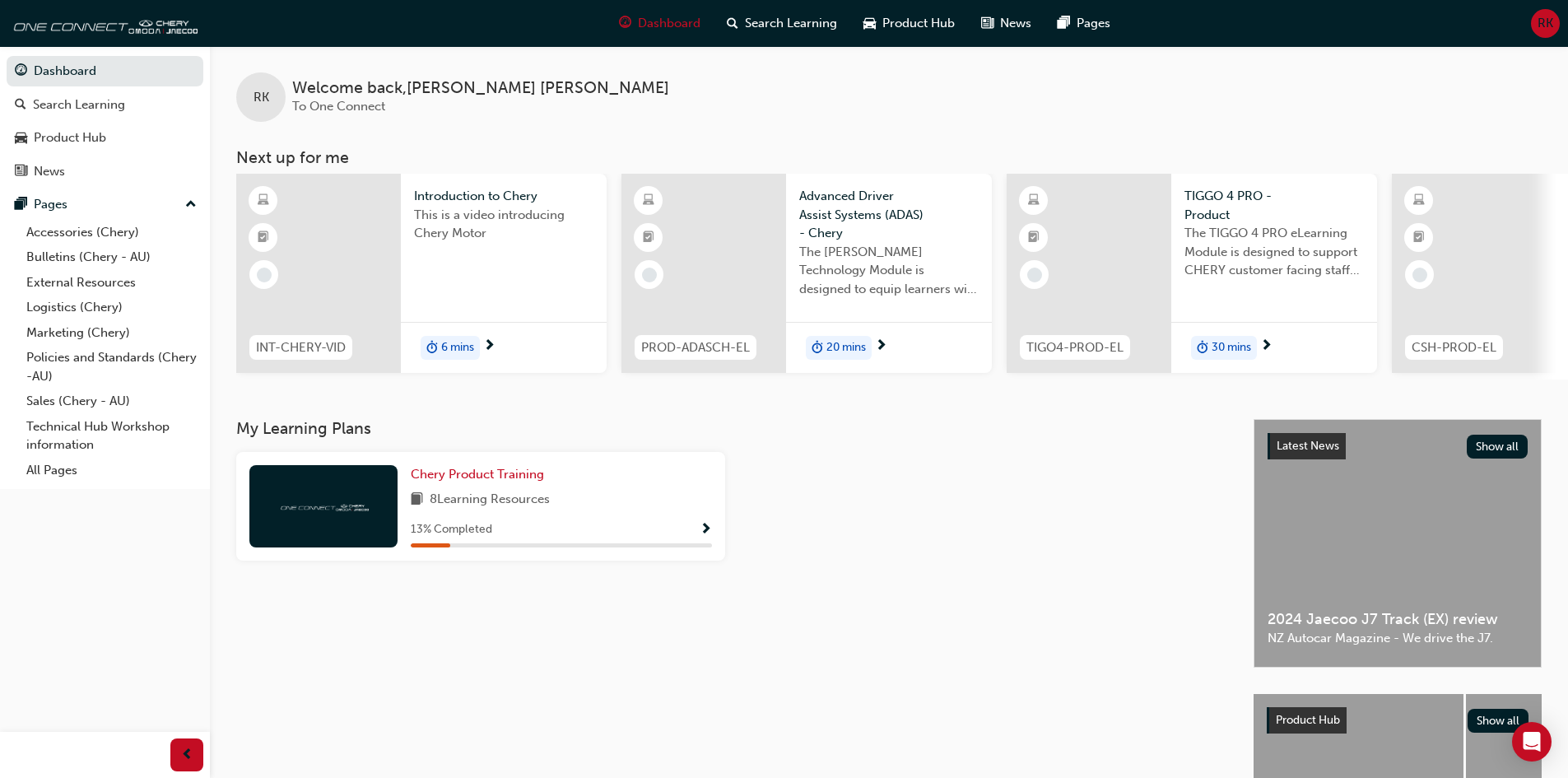
click at [332, 298] on div at bounding box center [318, 273] width 165 height 199
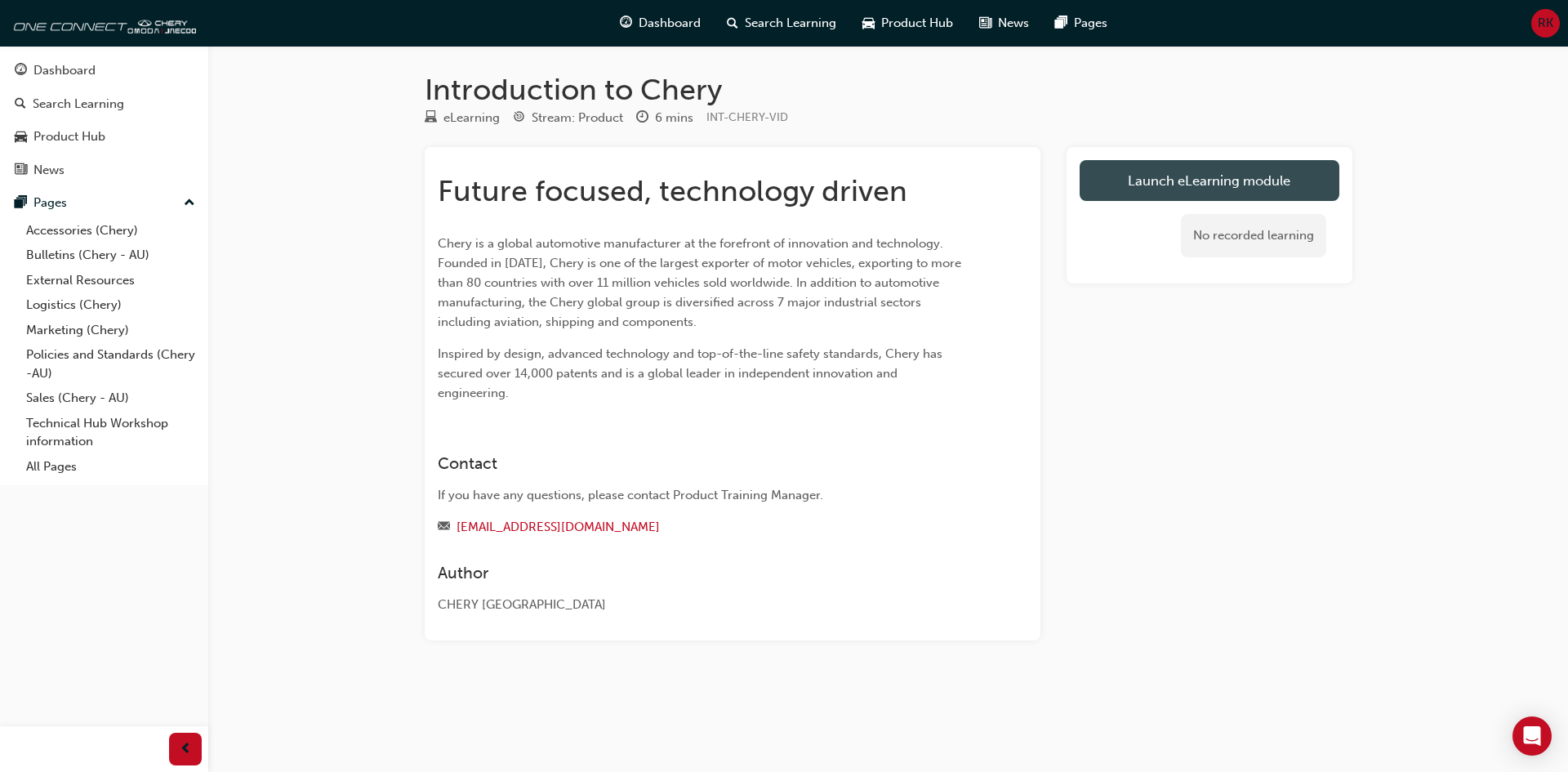
click at [1197, 180] on link "Launch eLearning module" at bounding box center [1210, 180] width 260 height 41
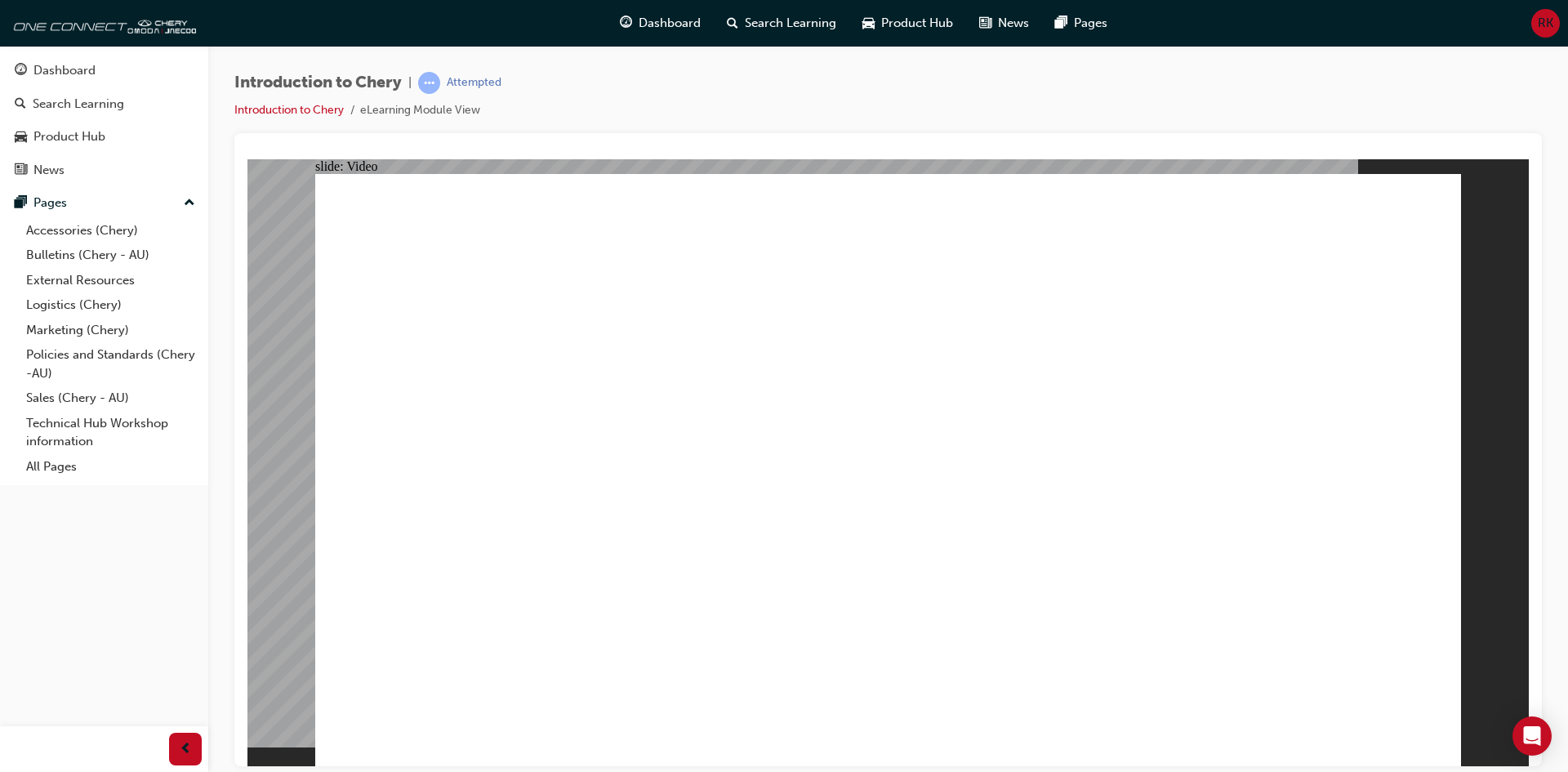
type input "0"
drag, startPoint x: 459, startPoint y: 711, endPoint x: 496, endPoint y: 715, distance: 37.2
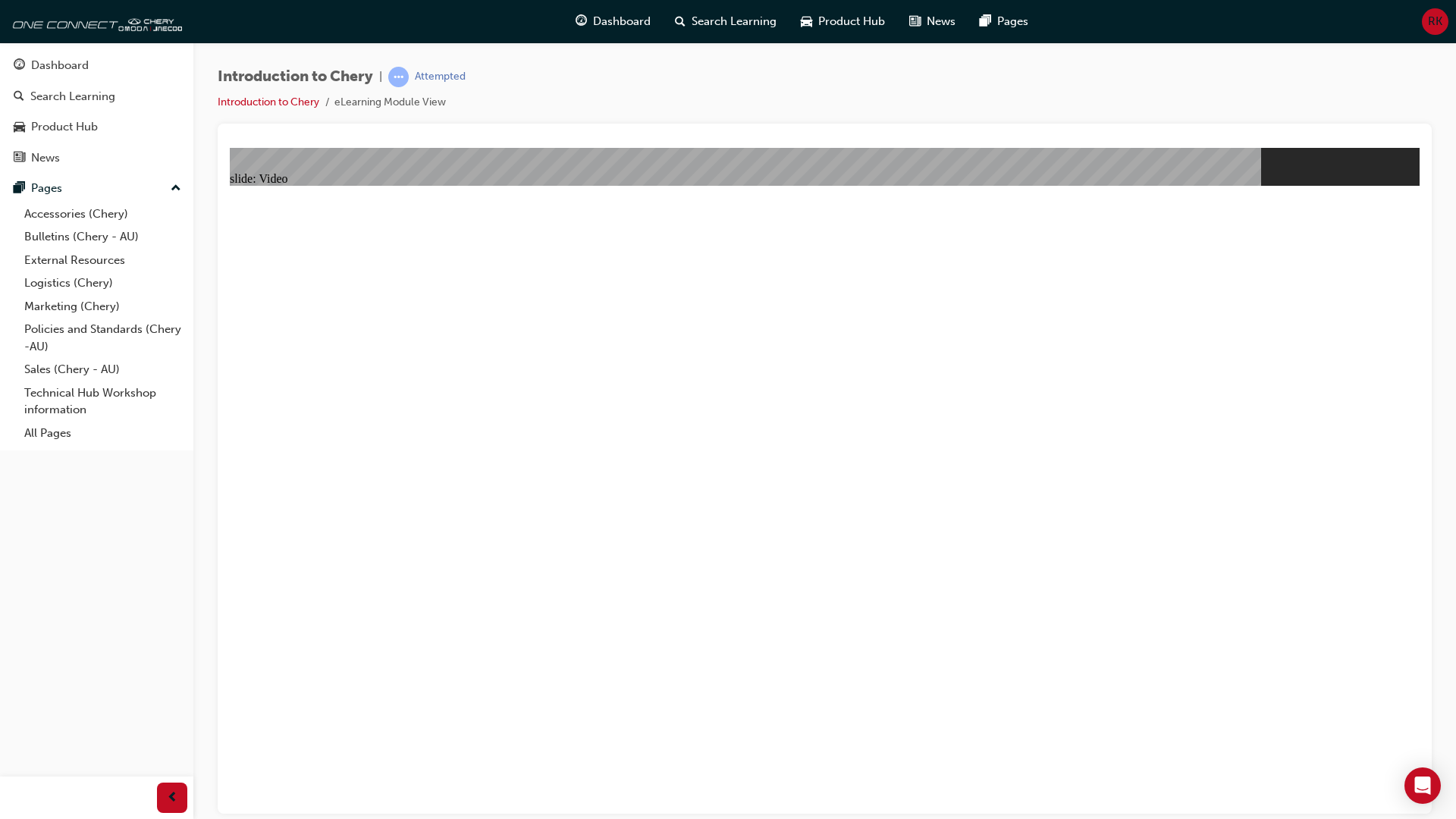
drag, startPoint x: 431, startPoint y: 935, endPoint x: 439, endPoint y: 935, distance: 8.0
drag, startPoint x: 523, startPoint y: 933, endPoint x: 1201, endPoint y: 944, distance: 678.1
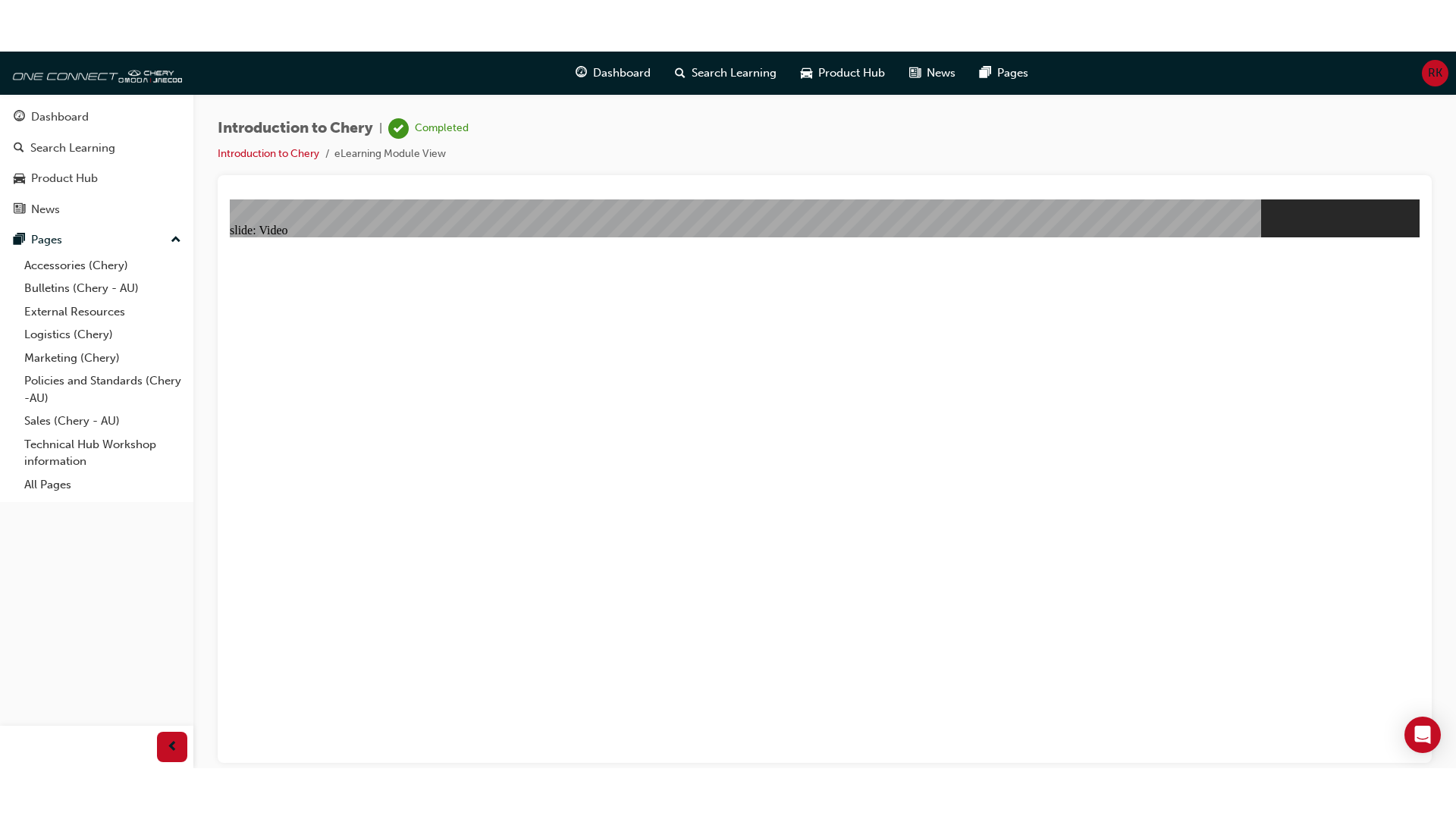
type input "311"
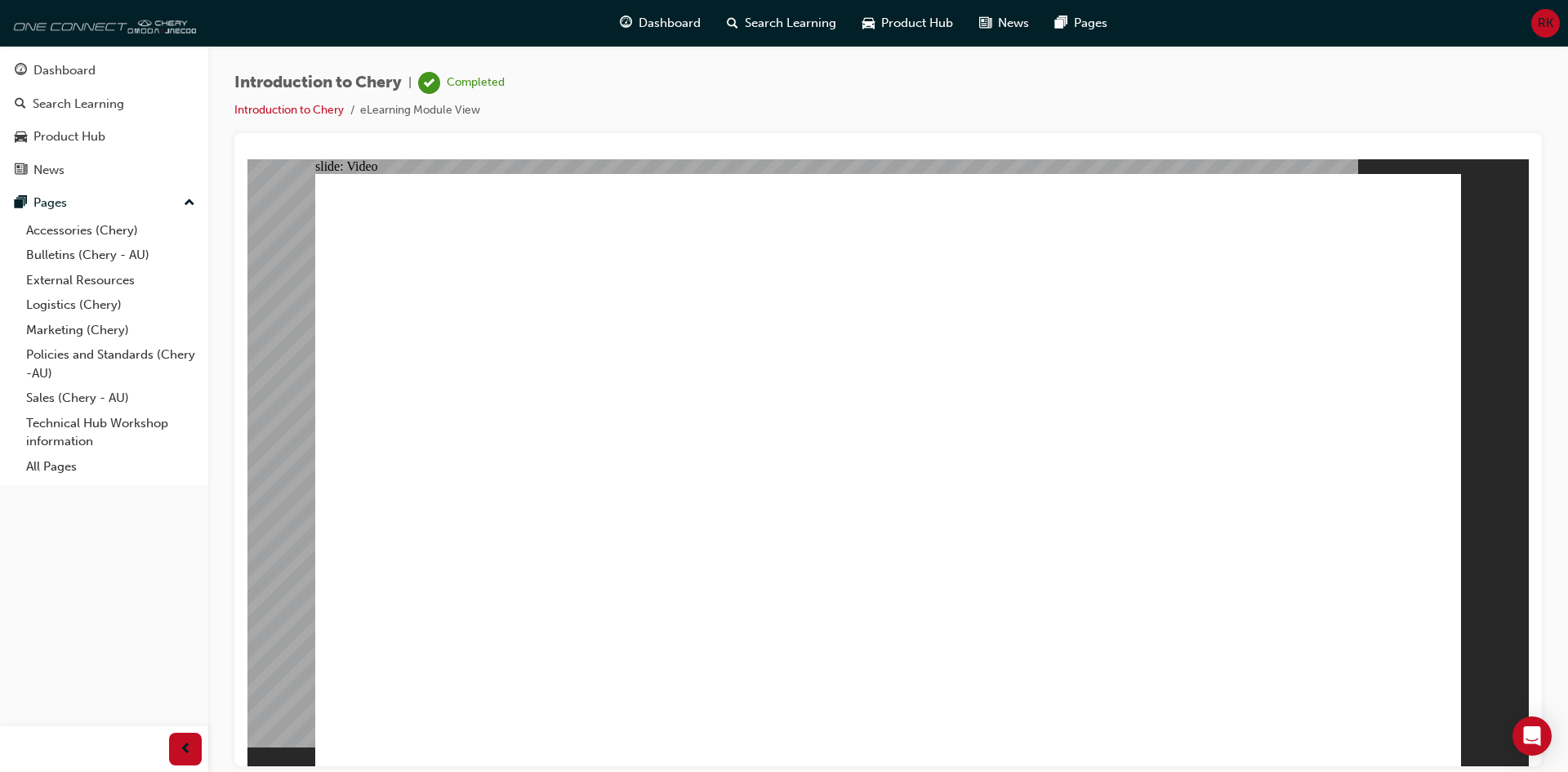
click at [42, 25] on img at bounding box center [102, 23] width 188 height 33
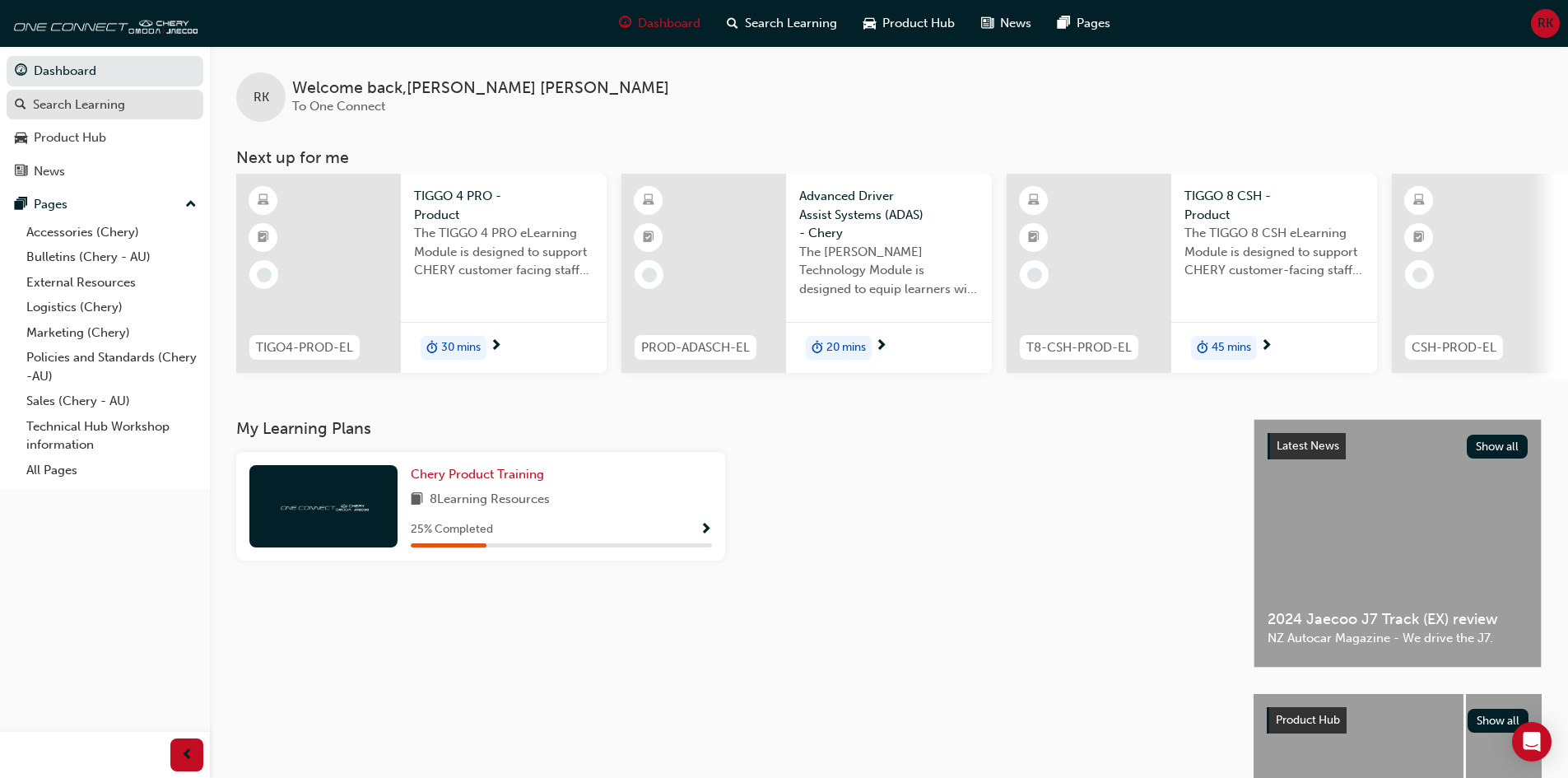
click at [118, 102] on div "Search Learning" at bounding box center [79, 104] width 92 height 19
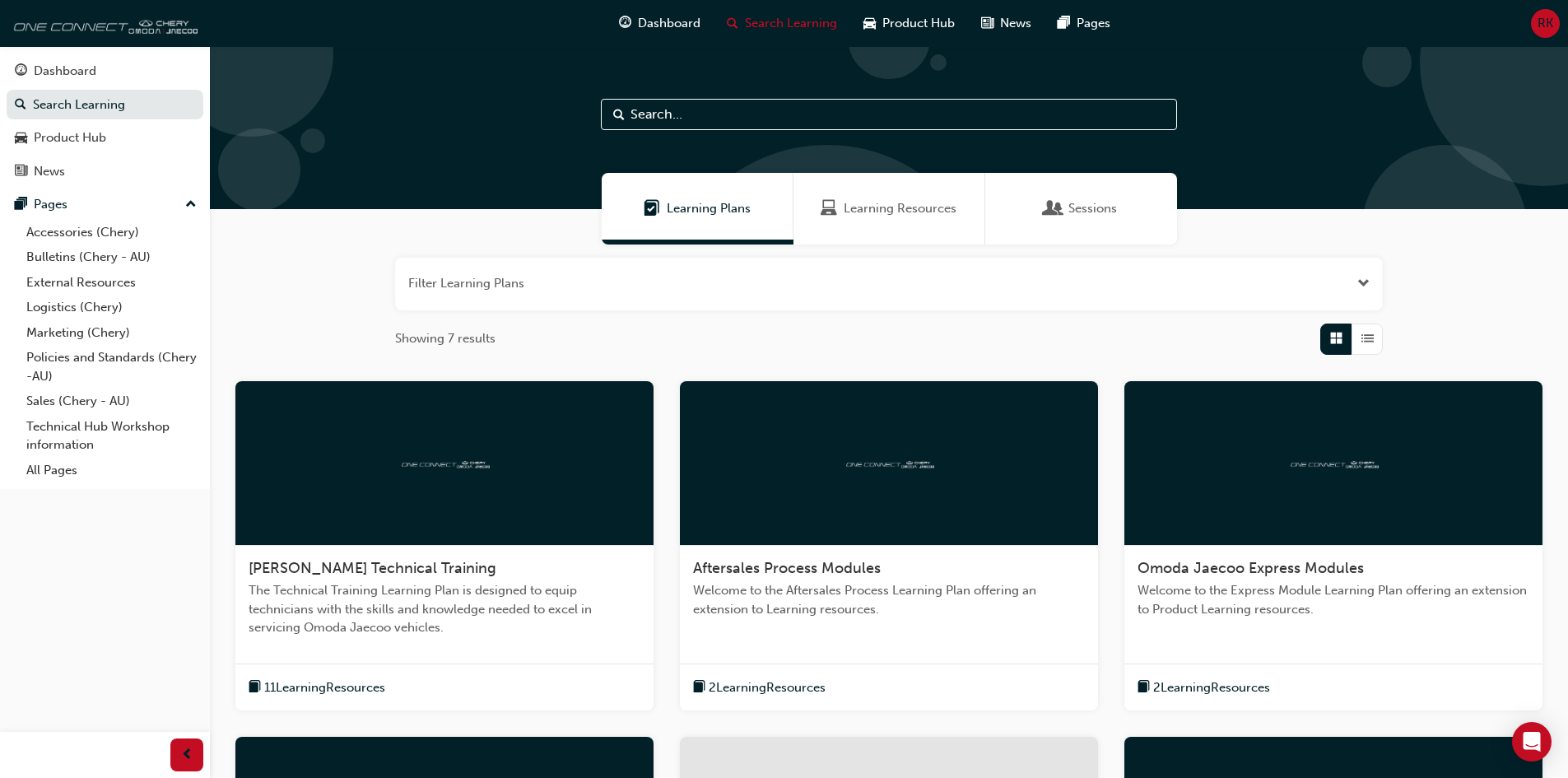
click at [56, 33] on img at bounding box center [103, 23] width 189 height 33
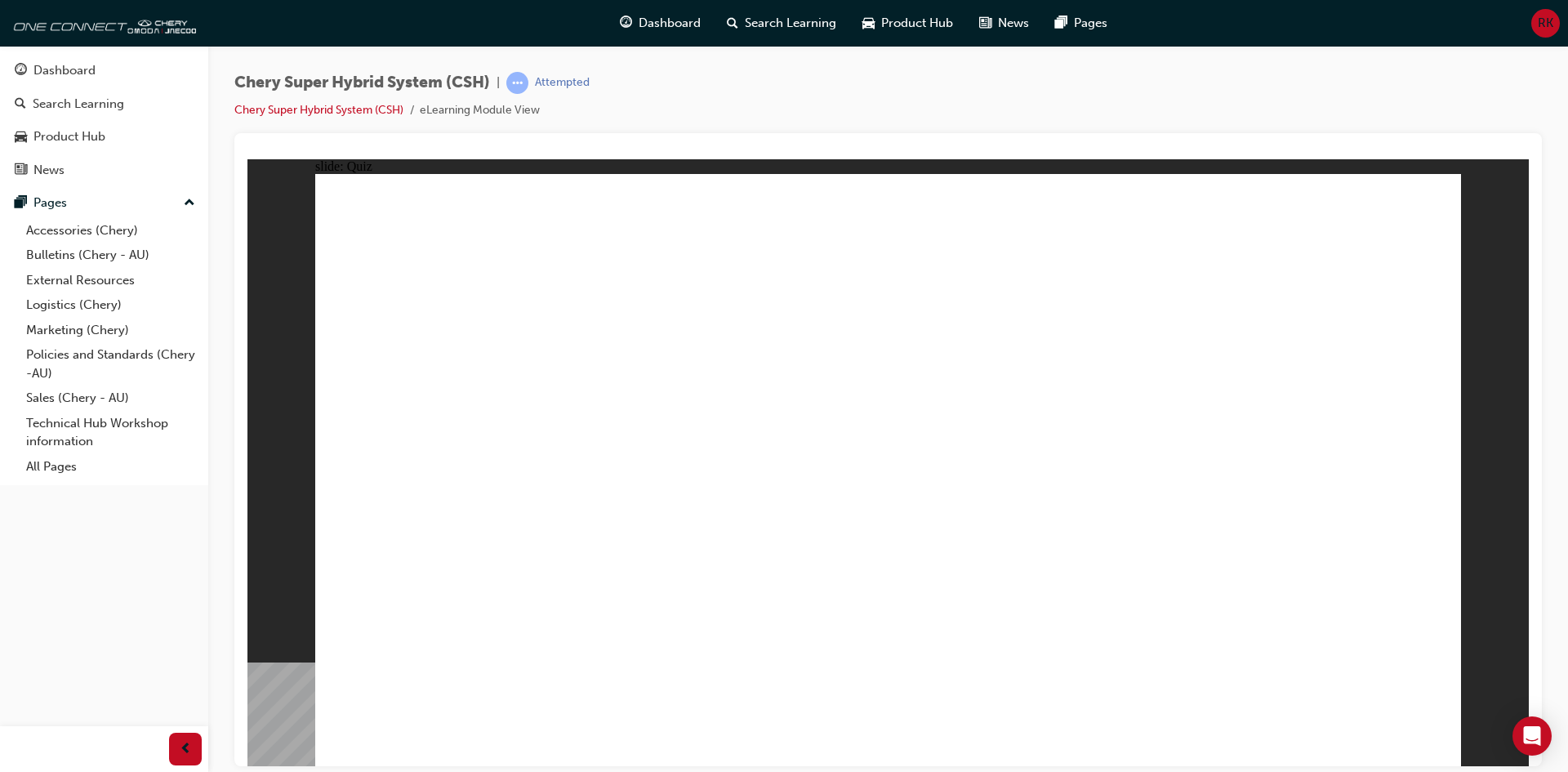
radio input "true"
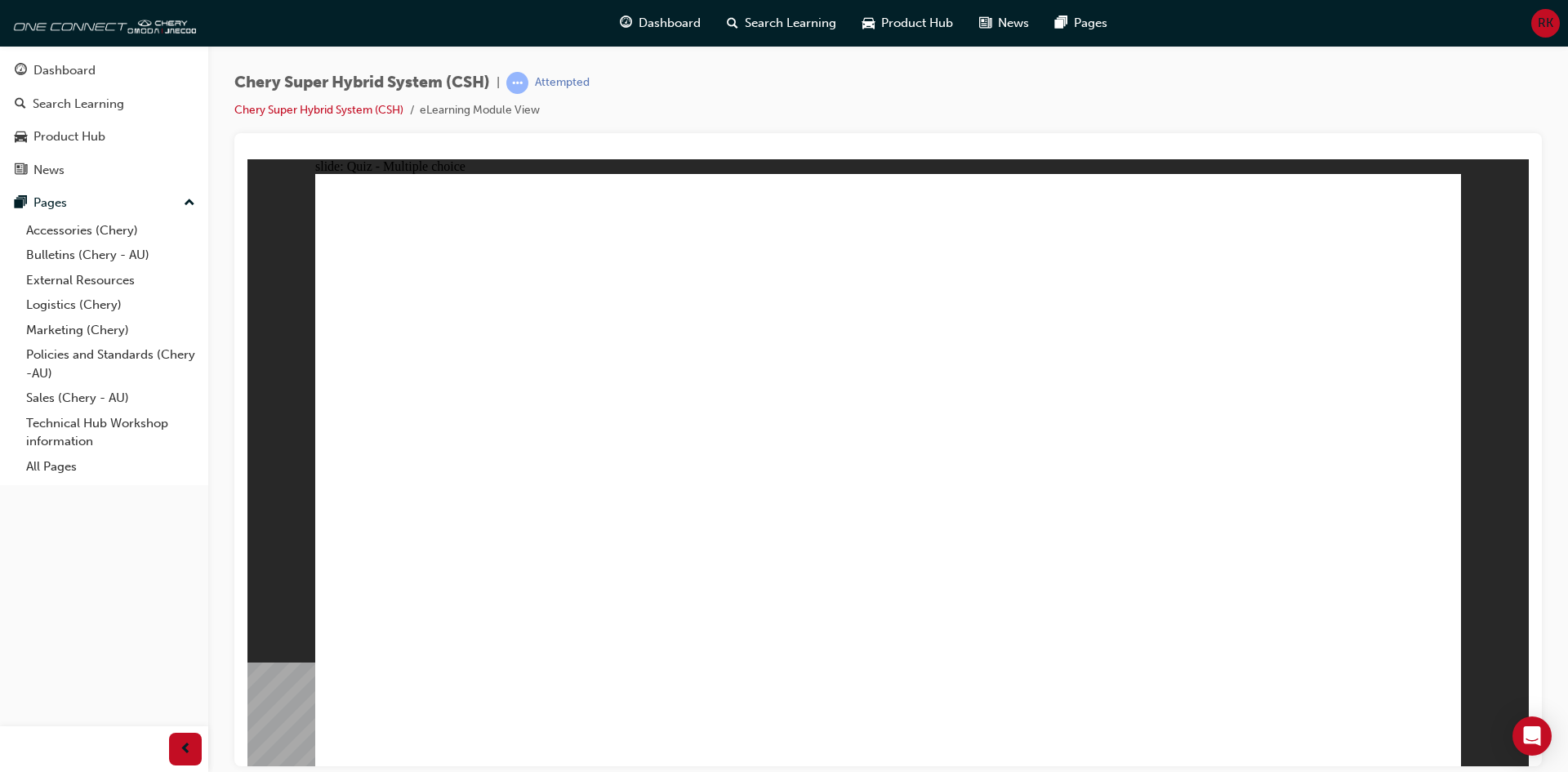
radio input "true"
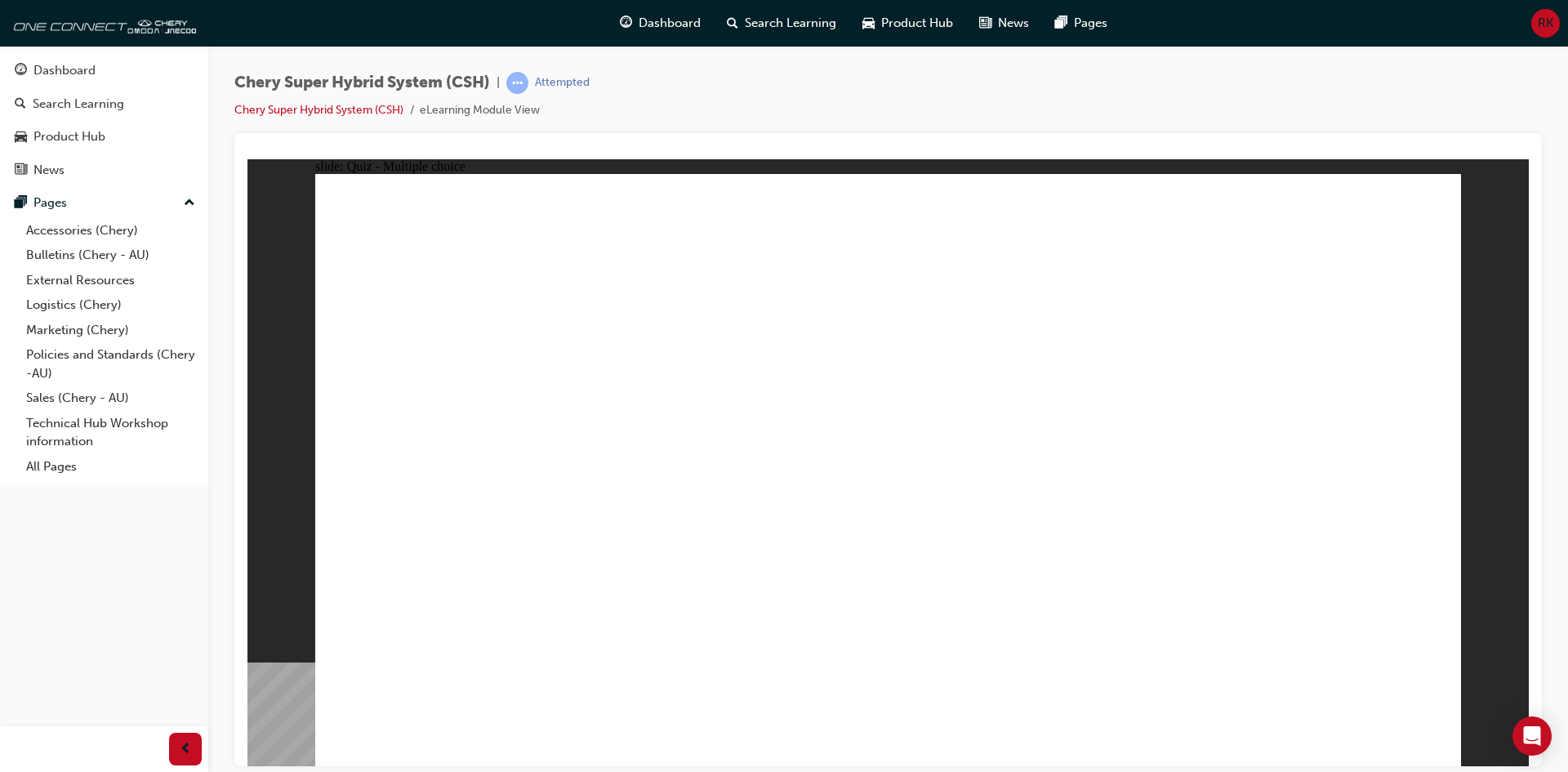
drag, startPoint x: 1192, startPoint y: 456, endPoint x: 689, endPoint y: 474, distance: 503.3
radio input "true"
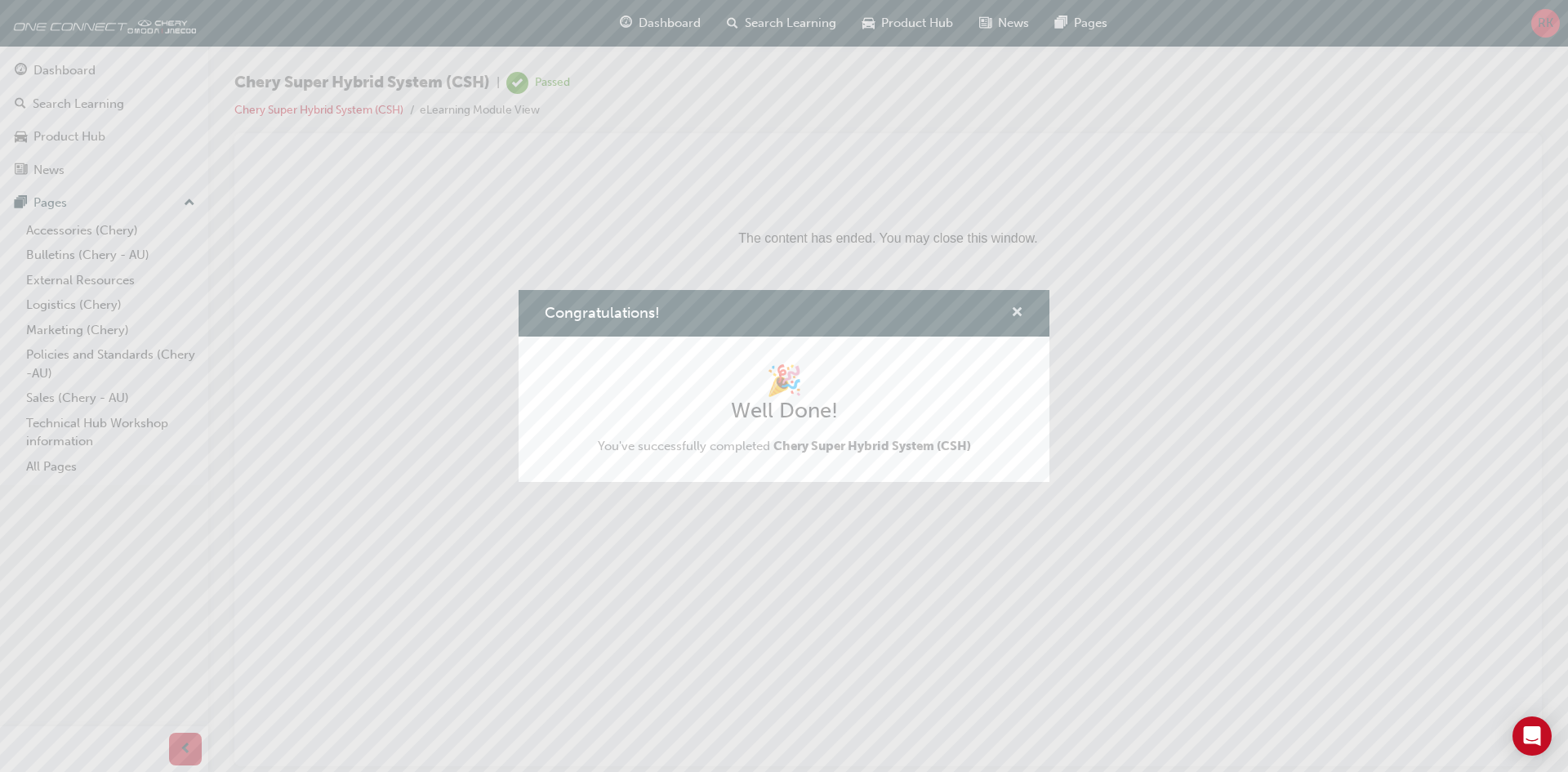
click at [1014, 315] on span "cross-icon" at bounding box center [1017, 313] width 13 height 15
